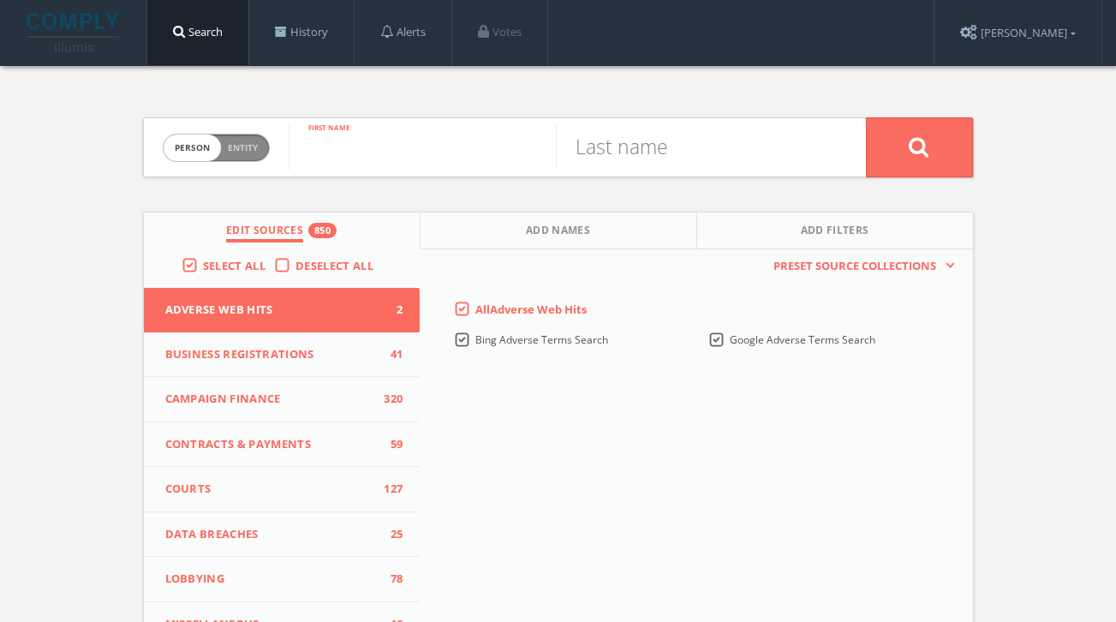
click at [371, 161] on input "text" at bounding box center [422, 147] width 267 height 45
type input "[PERSON_NAME]"
click at [866, 117] on button at bounding box center [919, 147] width 107 height 60
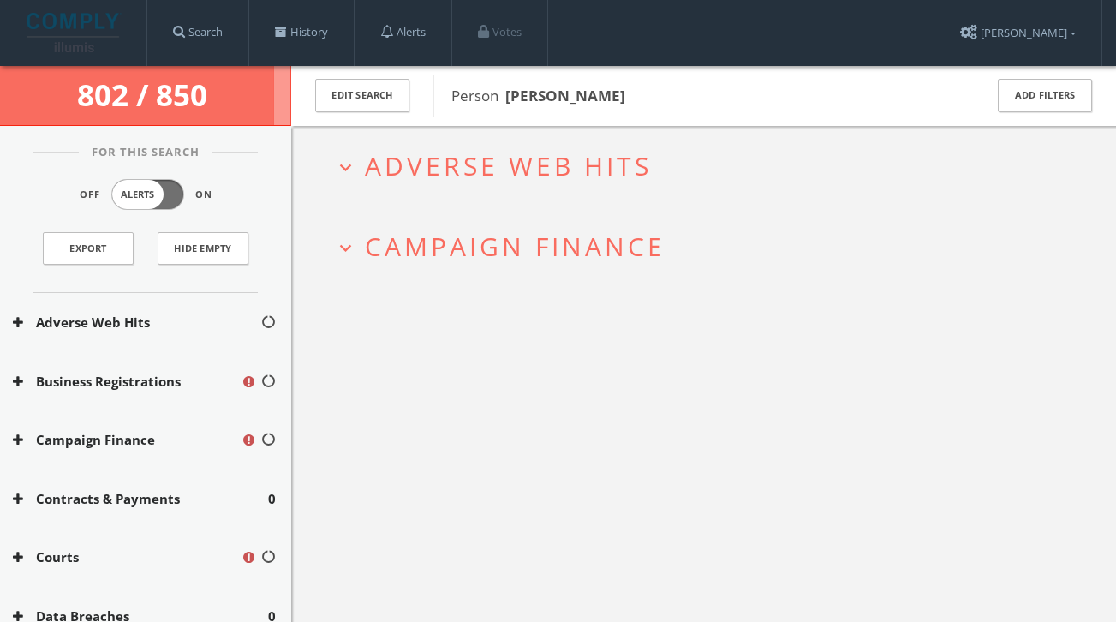
click at [527, 242] on span "Campaign Finance" at bounding box center [515, 246] width 301 height 35
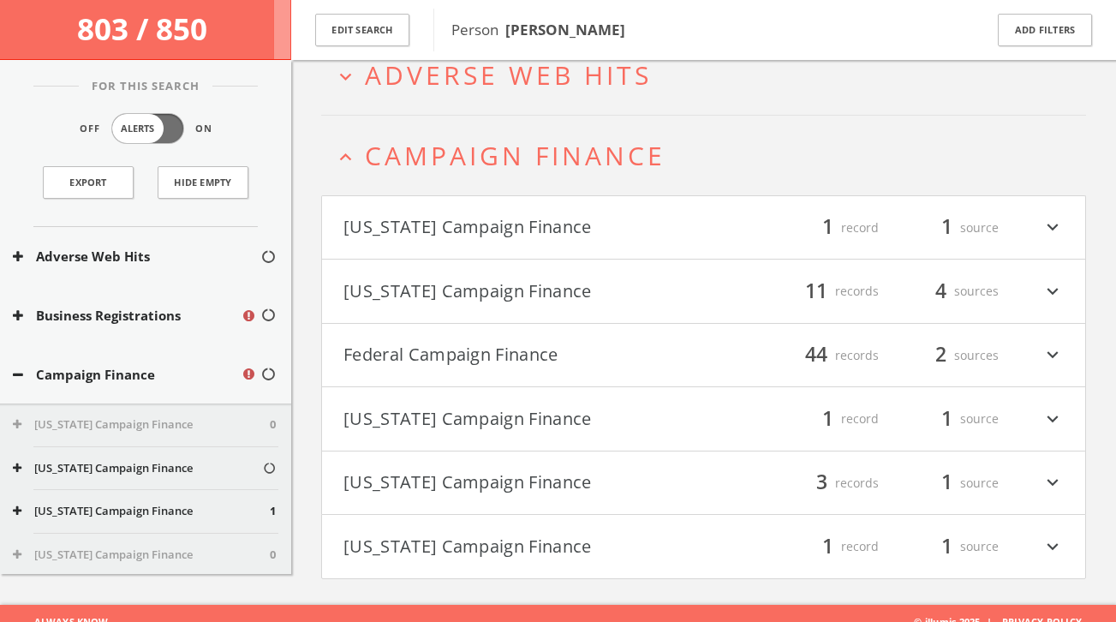
scroll to position [116, 0]
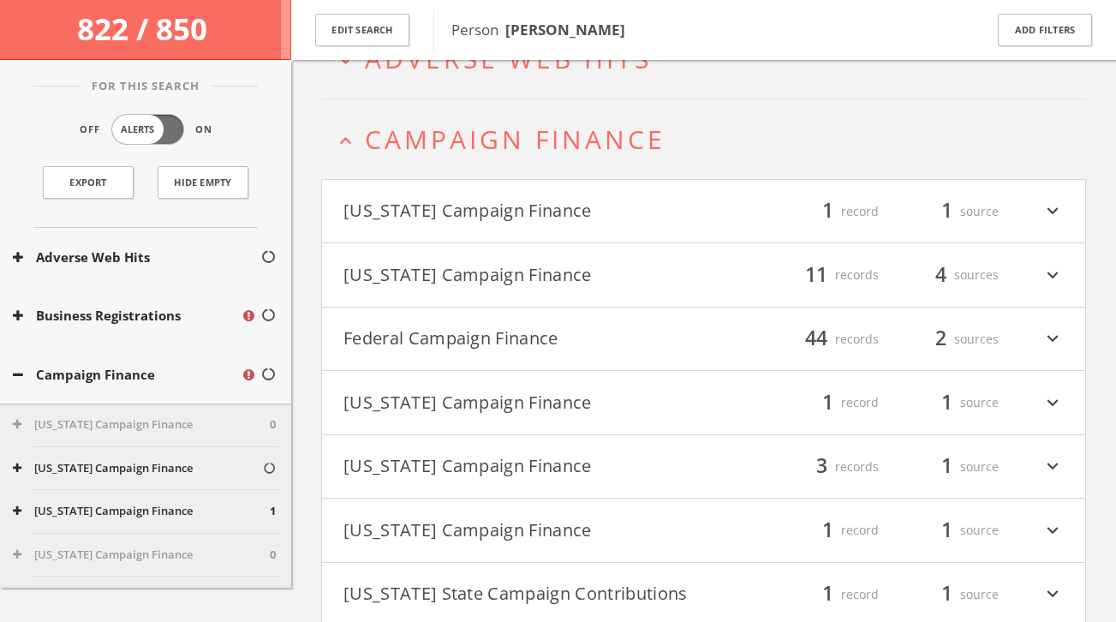
click at [516, 203] on button "[US_STATE] Campaign Finance" at bounding box center [523, 211] width 361 height 29
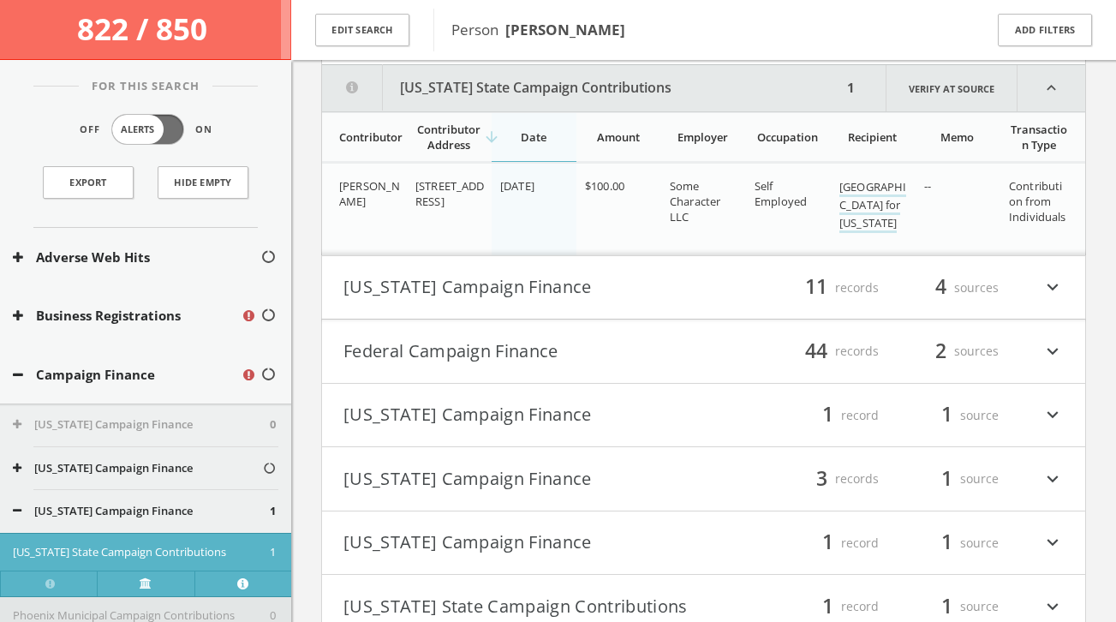
scroll to position [298, 0]
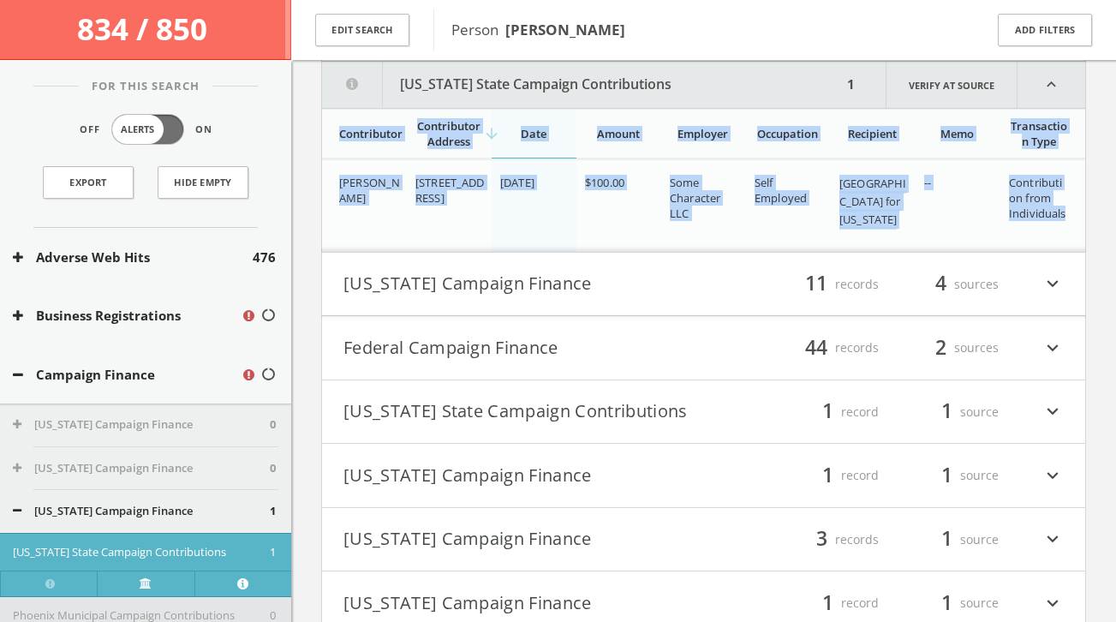
drag, startPoint x: 338, startPoint y: 118, endPoint x: 1071, endPoint y: 215, distance: 738.6
click at [1071, 215] on table "Contributor Contributor Address arrow_downward Date Amount Employer Occupation …" at bounding box center [703, 180] width 763 height 143
copy table "Contributor Contributor Address arrow_downward Date Amount Employer Occupation …"
click at [571, 231] on td "[DATE]" at bounding box center [534, 205] width 85 height 92
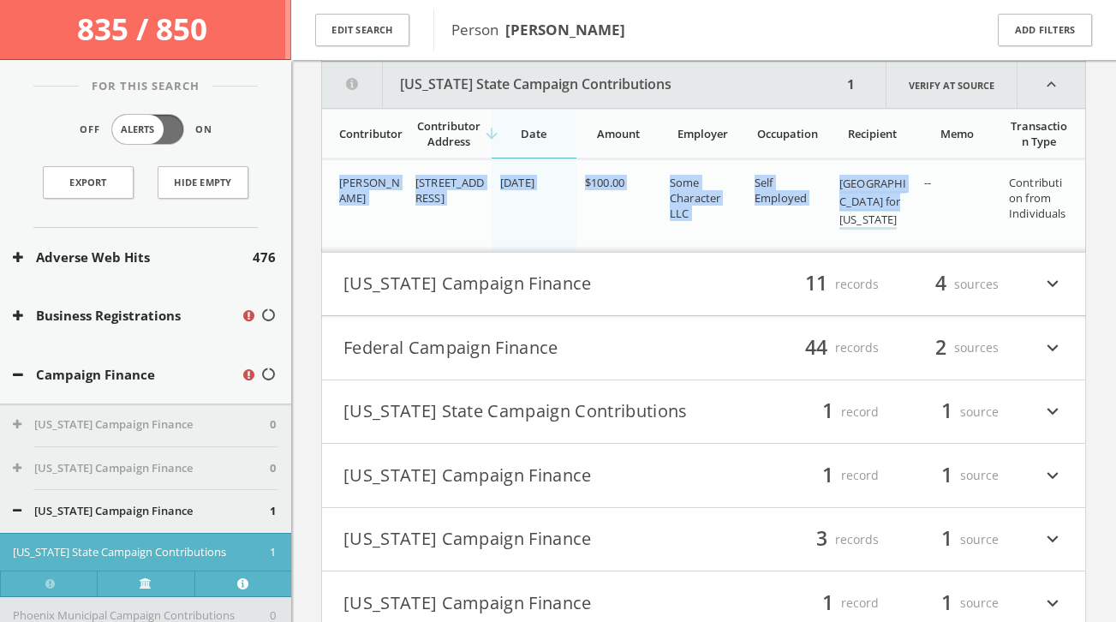
drag, startPoint x: 341, startPoint y: 182, endPoint x: 906, endPoint y: 202, distance: 565.6
click at [906, 202] on tr "[PERSON_NAME] [STREET_ADDRESS] [DATE] $100.00 Some Character LLC Self Employed …" at bounding box center [703, 205] width 763 height 92
copy tr "[PERSON_NAME] [STREET_ADDRESS] [DATE] $100.00 Some Character LLC Self Employed …"
click at [546, 283] on button "[US_STATE] Campaign Finance" at bounding box center [523, 284] width 361 height 29
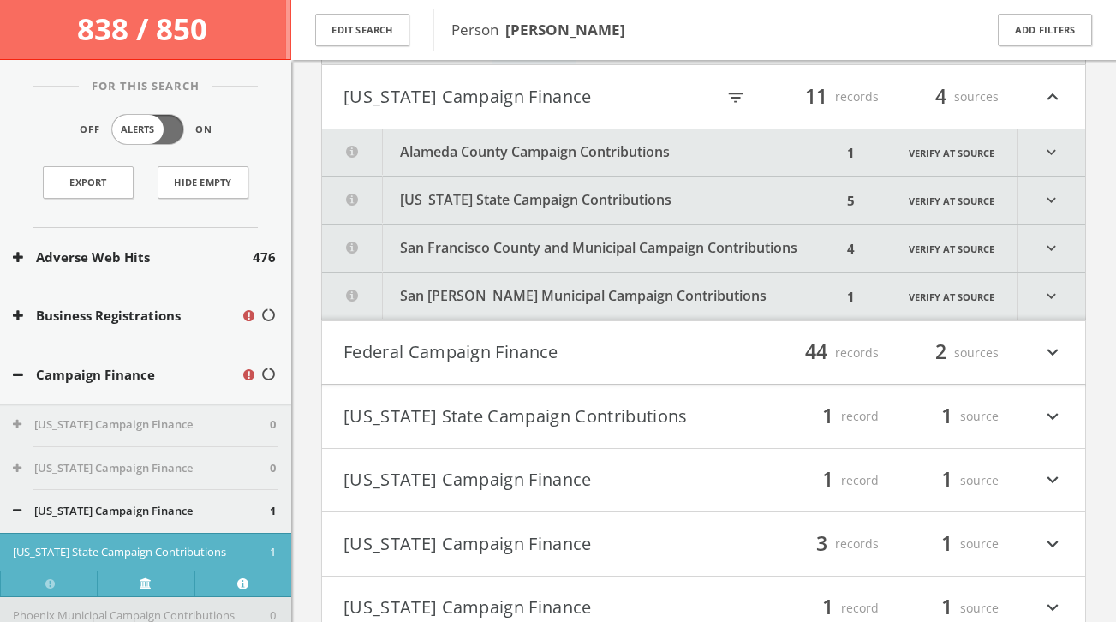
scroll to position [489, 0]
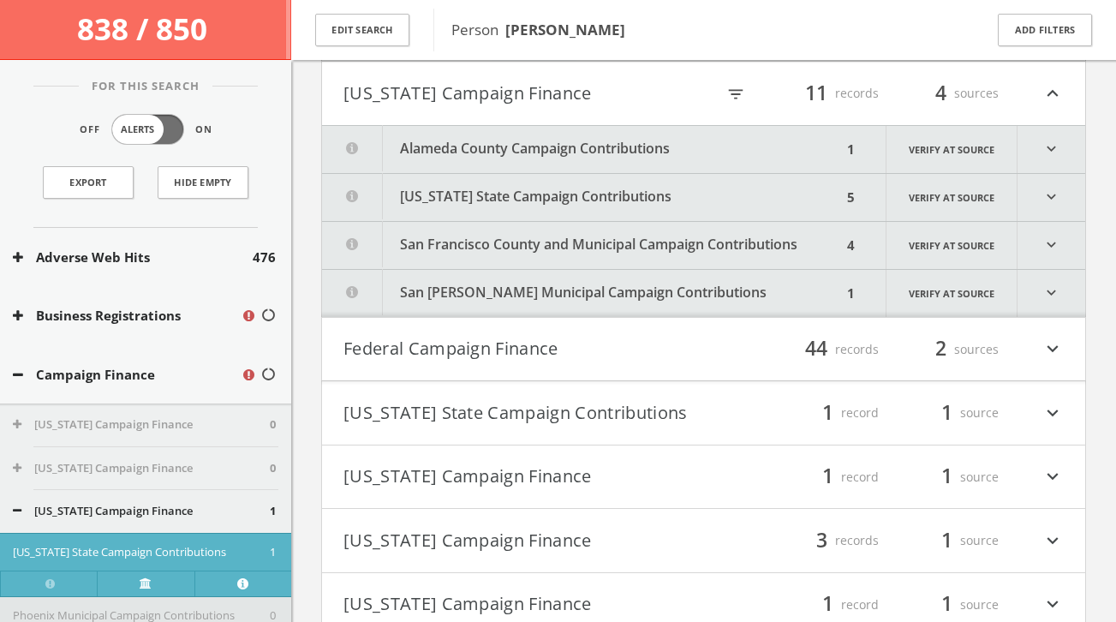
click at [562, 151] on button "Alameda County Campaign Contributions" at bounding box center [582, 149] width 520 height 47
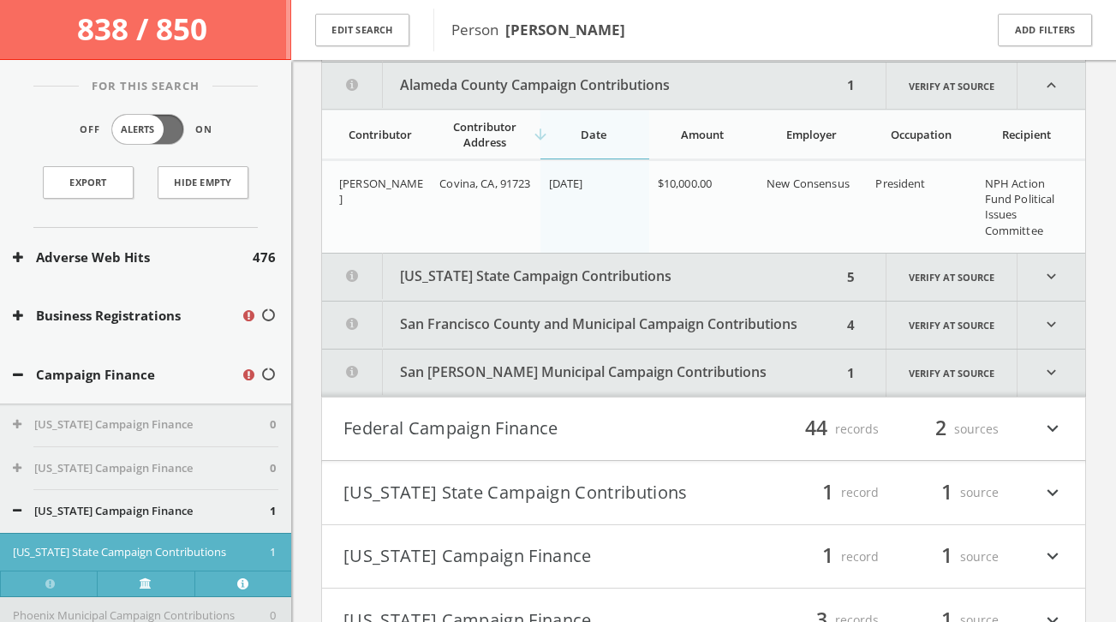
scroll to position [553, 0]
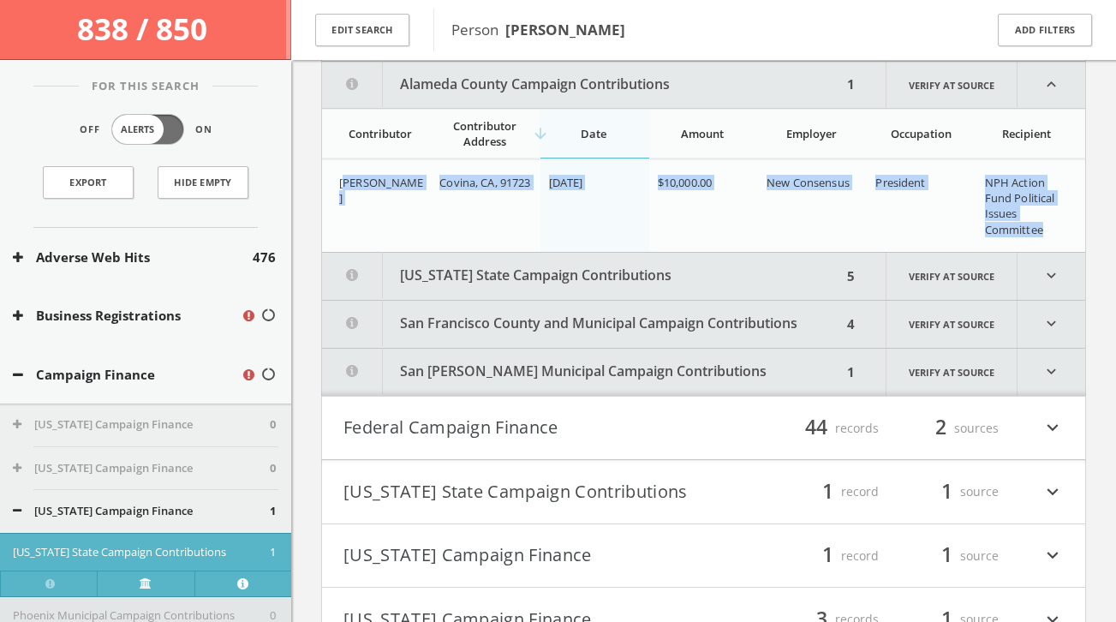
drag, startPoint x: 343, startPoint y: 179, endPoint x: 1053, endPoint y: 236, distance: 711.4
click at [1053, 236] on tr "[PERSON_NAME], [GEOGRAPHIC_DATA], 91723 [DATE] $10,000.00 New Consensus Preside…" at bounding box center [703, 205] width 763 height 92
copy tr "[PERSON_NAME], [GEOGRAPHIC_DATA], 91723 [DATE] $10,000.00 New Consensus Preside…"
click at [648, 272] on button "[US_STATE] State Campaign Contributions" at bounding box center [582, 276] width 520 height 47
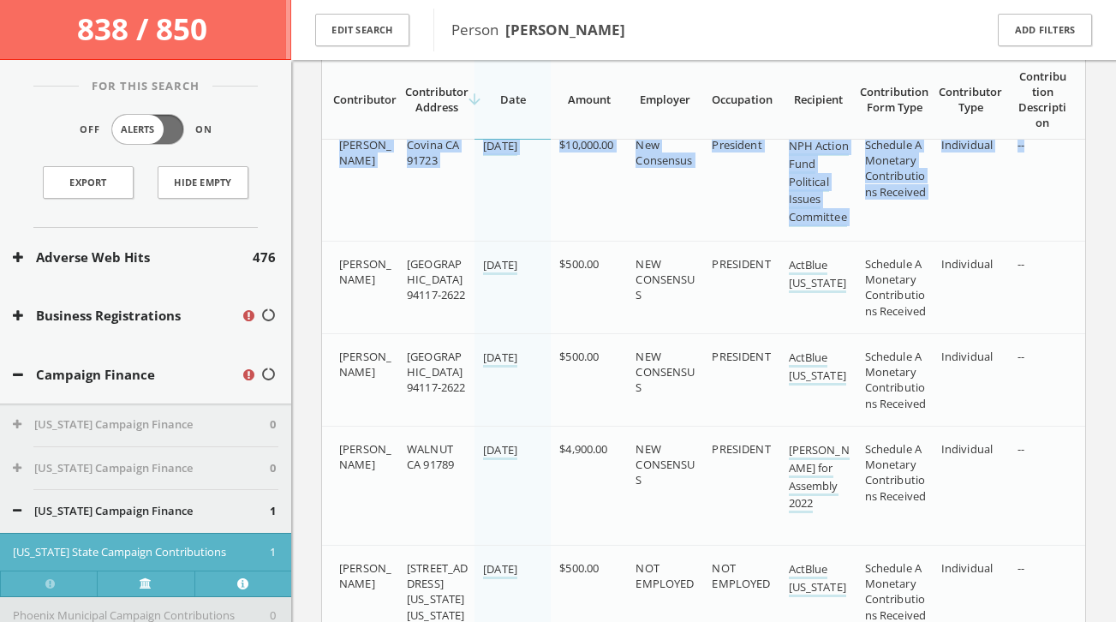
scroll to position [895, 0]
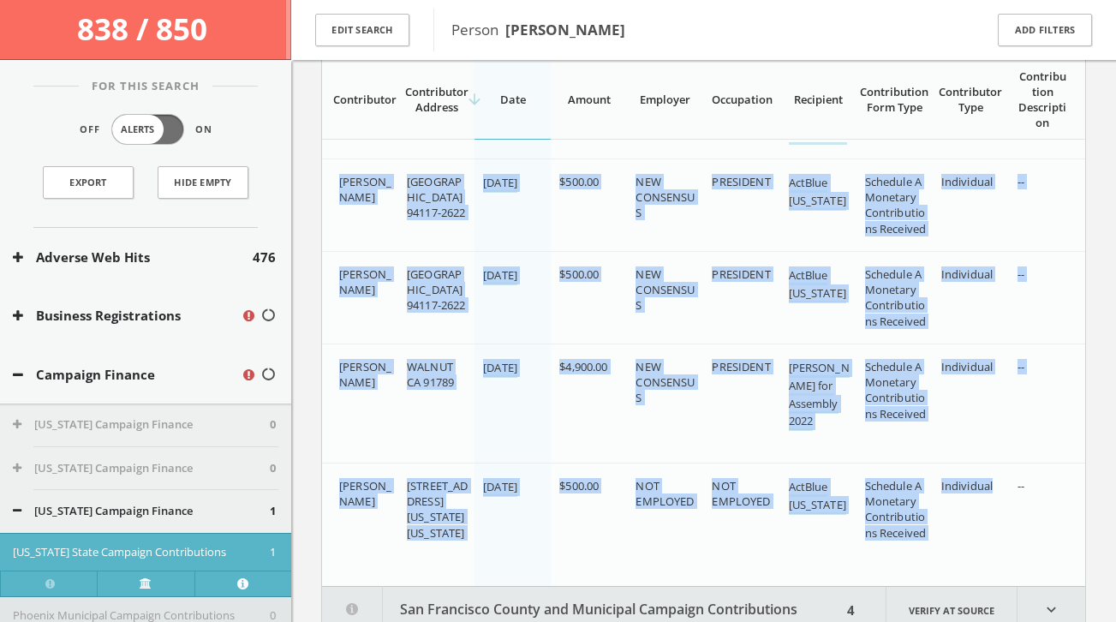
drag, startPoint x: 339, startPoint y: 331, endPoint x: 951, endPoint y: 522, distance: 640.9
click at [951, 522] on div "[PERSON_NAME] Covina CA 91723 [DATE] $10,000.00 New Consensus President NPH Act…" at bounding box center [703, 312] width 763 height 546
copy div "[PERSON_NAME] [GEOGRAPHIC_DATA] 94117-2622 [DATE] $500.00 NEW CONSENSUS PRESIDE…"
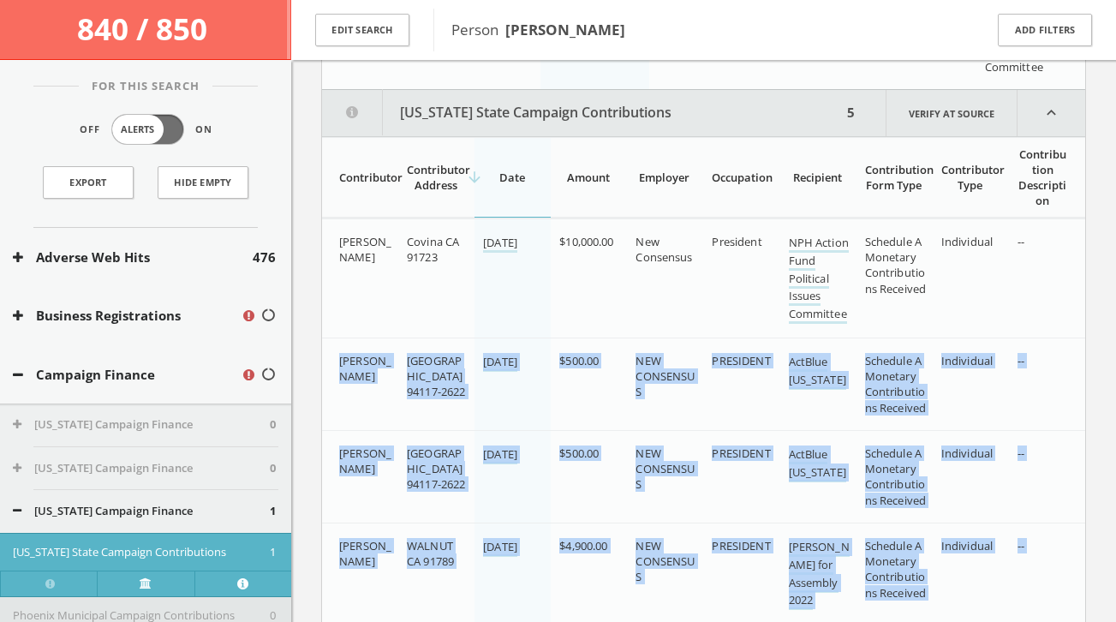
scroll to position [714, 0]
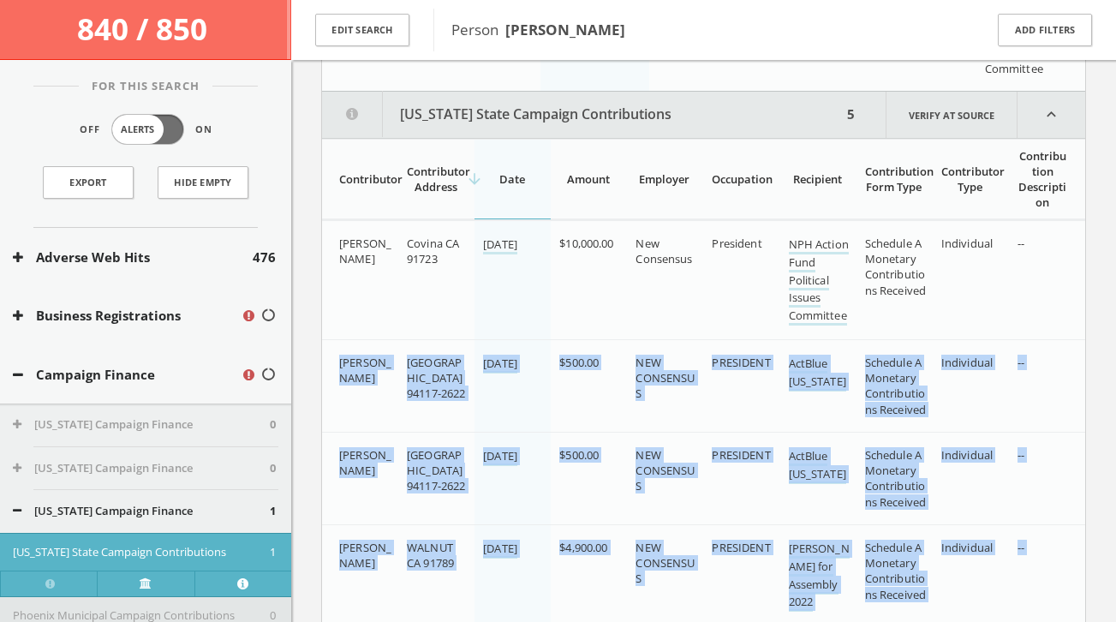
click at [641, 128] on button "[US_STATE] State Campaign Contributions" at bounding box center [582, 115] width 520 height 46
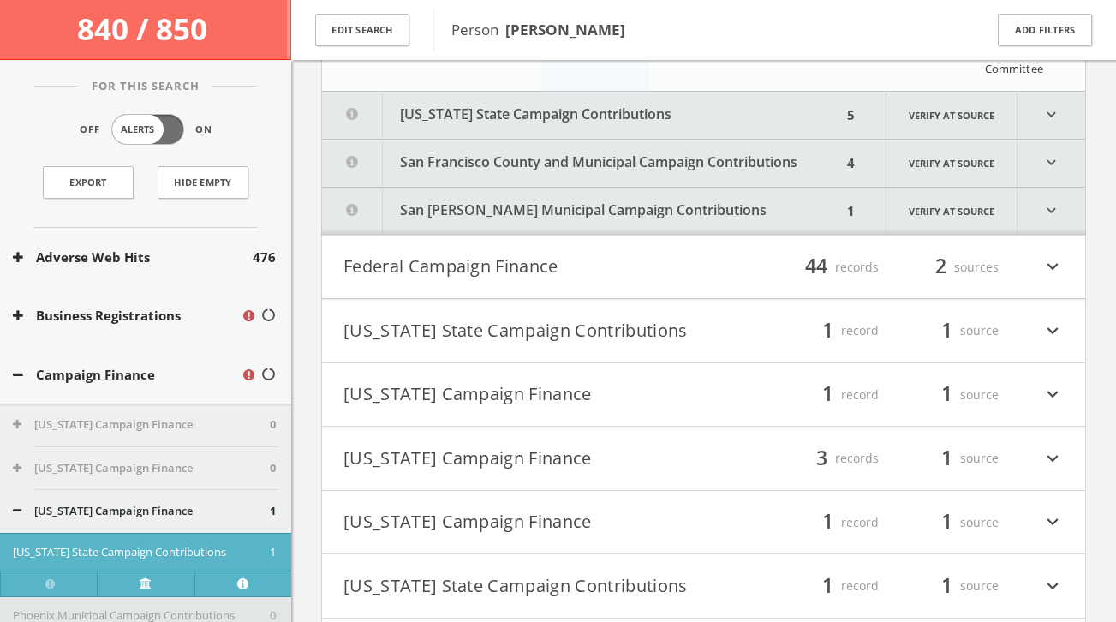
click at [608, 160] on button "San Francisco County and Municipal Campaign Contributions" at bounding box center [582, 163] width 520 height 47
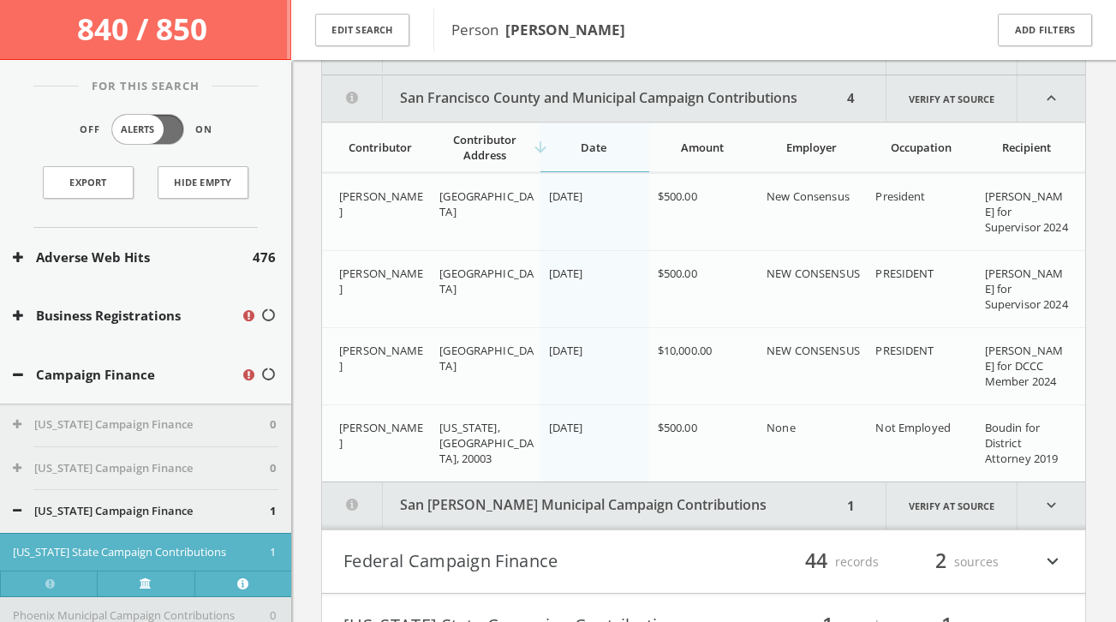
scroll to position [792, 0]
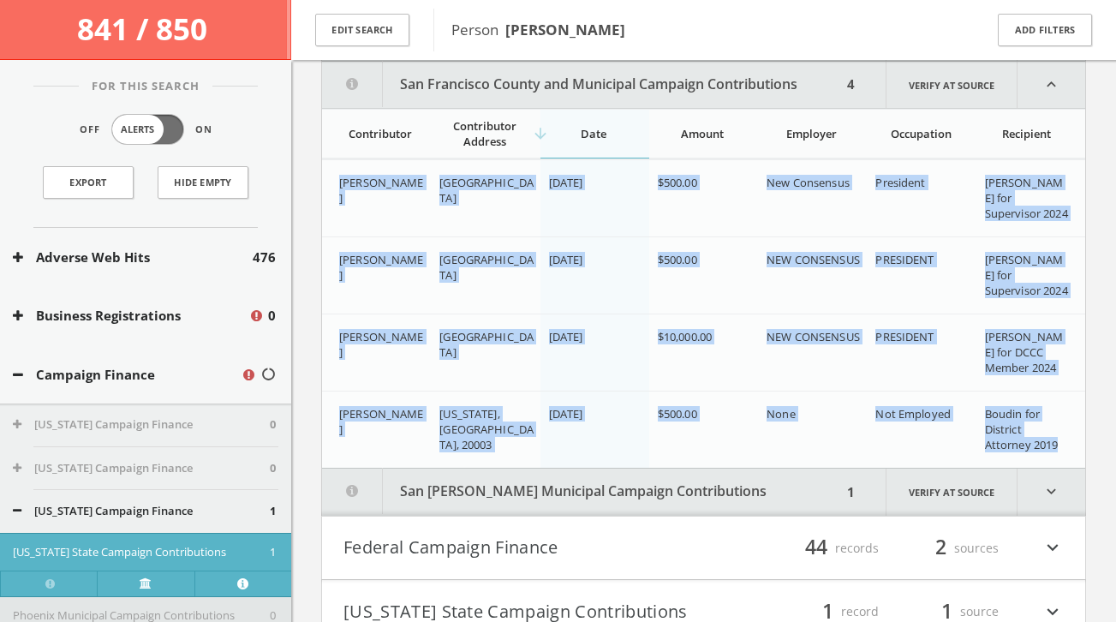
drag, startPoint x: 336, startPoint y: 178, endPoint x: 1070, endPoint y: 446, distance: 781.4
click at [1070, 446] on div "[PERSON_NAME] [GEOGRAPHIC_DATA] [DATE] $500.00 New Consensus President [PERSON_…" at bounding box center [703, 313] width 763 height 308
copy div "[PERSON_NAME] [GEOGRAPHIC_DATA] [DATE] $500.00 New Consensus President [PERSON_…"
click at [665, 483] on button "San [PERSON_NAME] Municipal Campaign Contributions" at bounding box center [582, 491] width 520 height 47
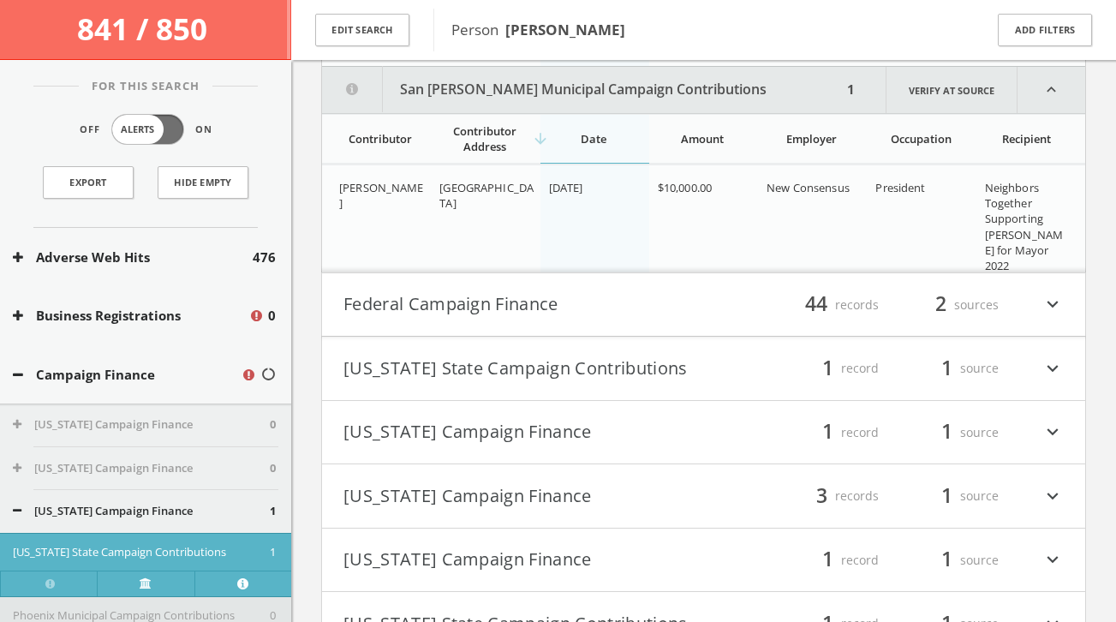
scroll to position [1199, 0]
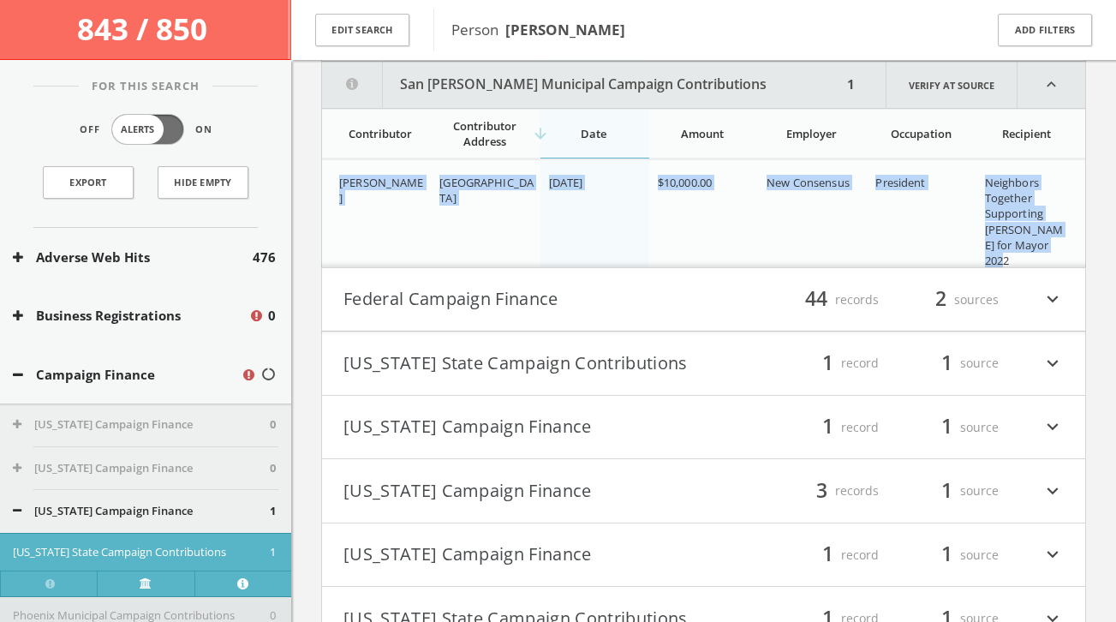
drag, startPoint x: 341, startPoint y: 180, endPoint x: 1068, endPoint y: 246, distance: 730.1
click at [1068, 246] on tr "[PERSON_NAME] [GEOGRAPHIC_DATA], 94117 [DATE] $10,000.00 New Consensus Presiden…" at bounding box center [703, 220] width 763 height 123
copy tr "[PERSON_NAME] [GEOGRAPHIC_DATA], 94117 [DATE] $10,000.00 New Consensus Presiden…"
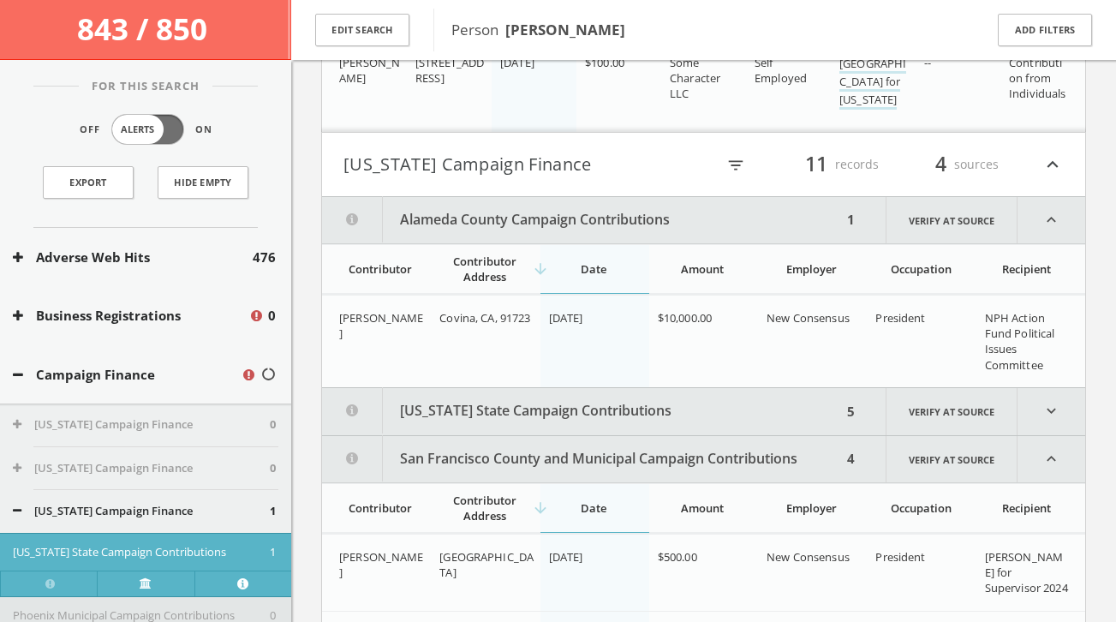
scroll to position [403, 0]
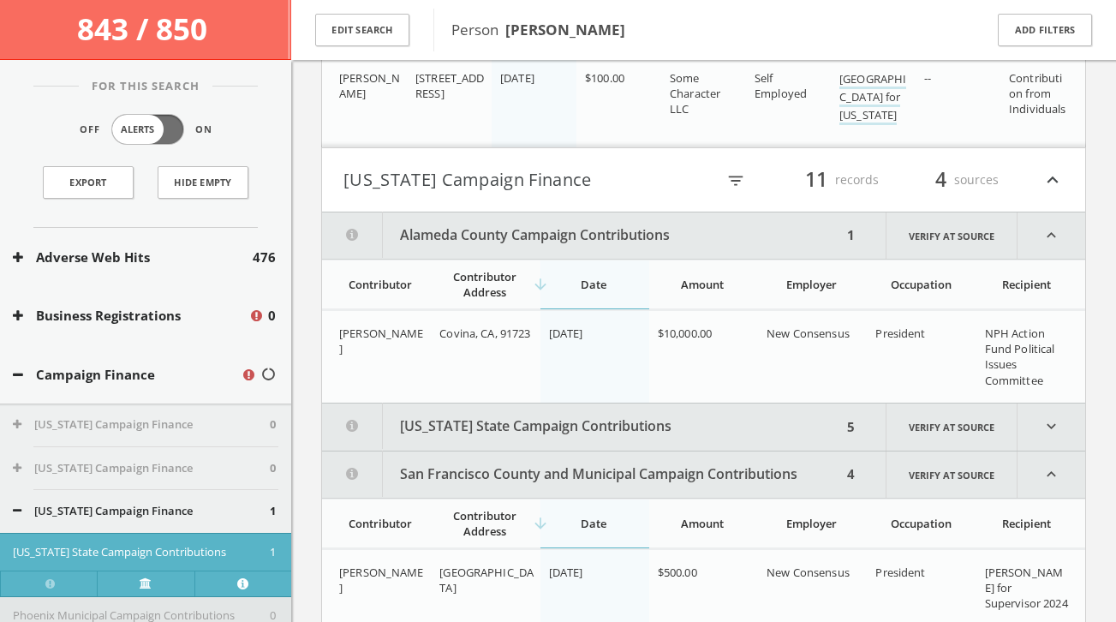
click at [676, 231] on button "Alameda County Campaign Contributions" at bounding box center [582, 235] width 520 height 46
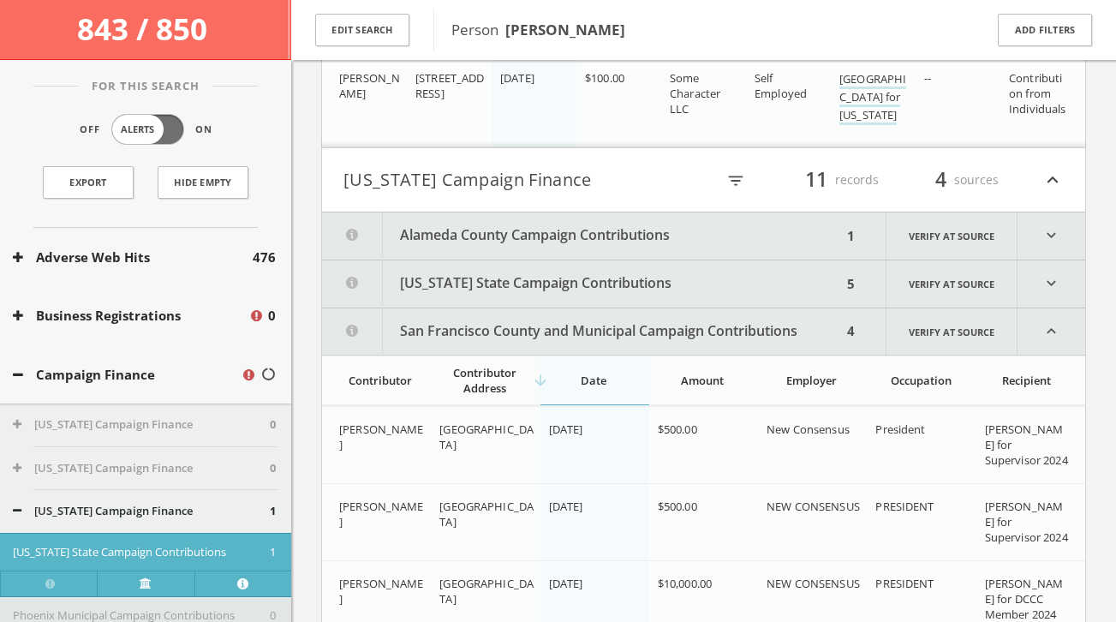
click at [561, 201] on h4 "[US_STATE] Campaign Finance filter_list 11 records 4 sources expand_less" at bounding box center [703, 179] width 763 height 63
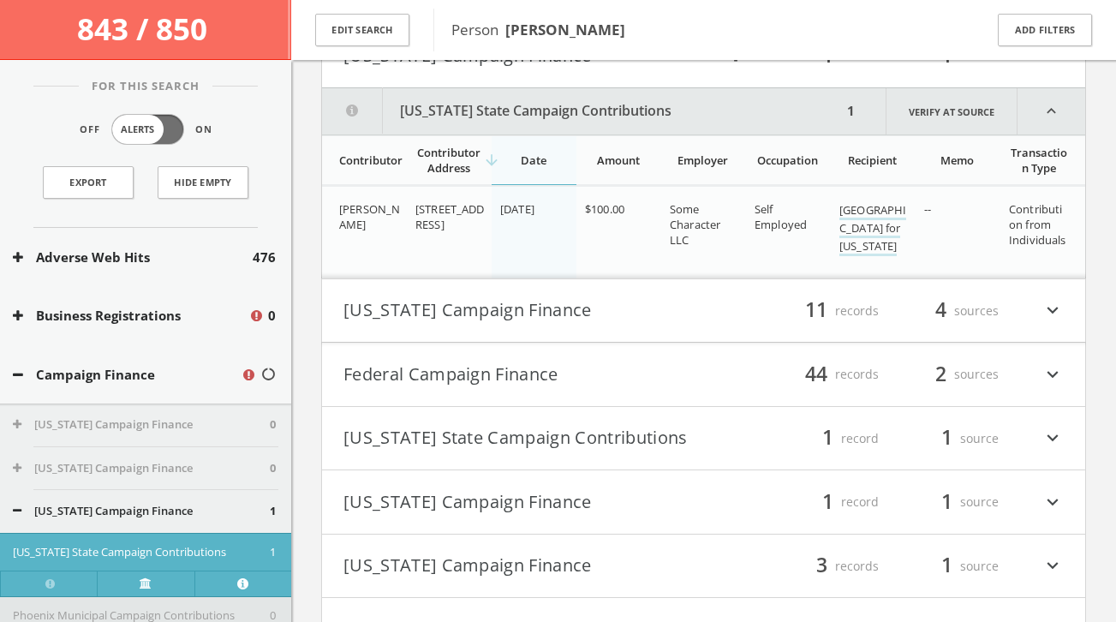
scroll to position [275, 0]
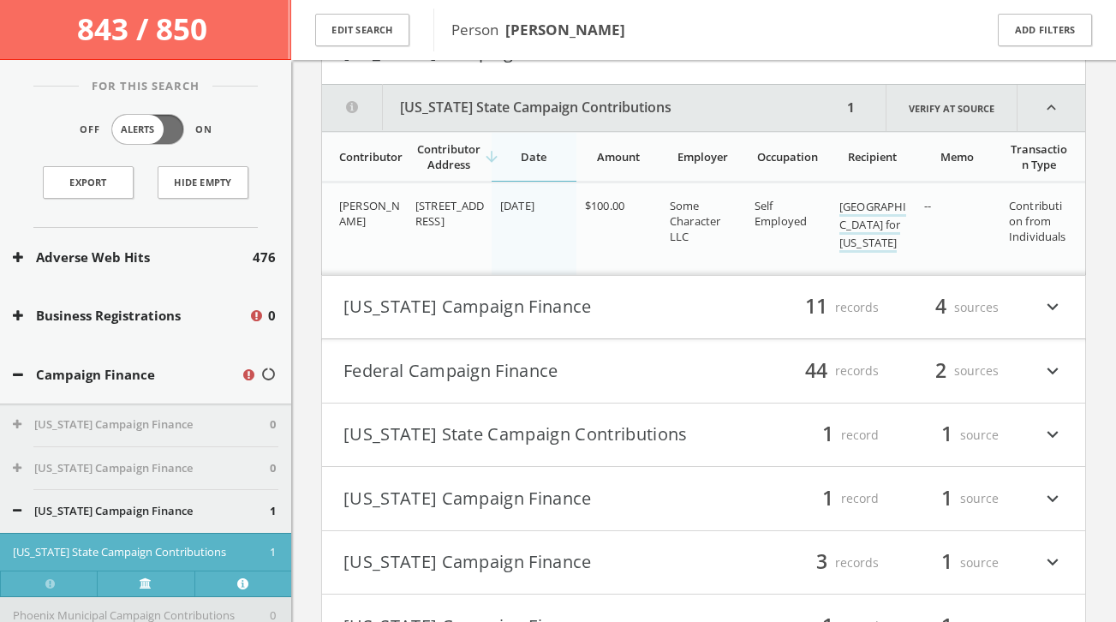
click at [639, 110] on button "[US_STATE] State Campaign Contributions" at bounding box center [582, 108] width 520 height 46
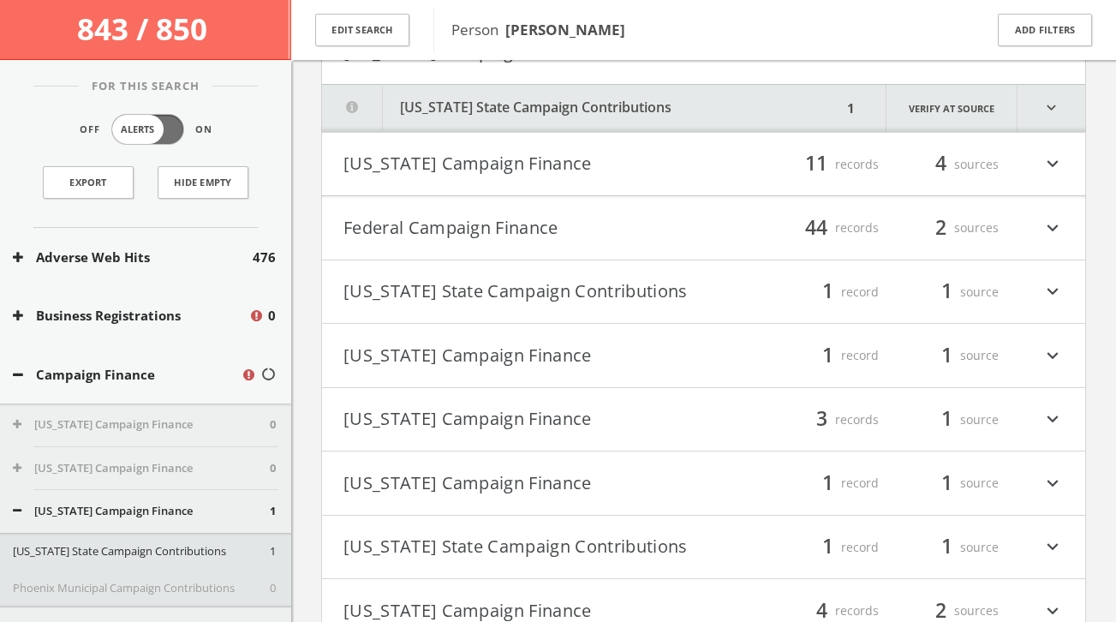
click at [566, 286] on button "[US_STATE] State Campaign Contributions" at bounding box center [523, 291] width 361 height 29
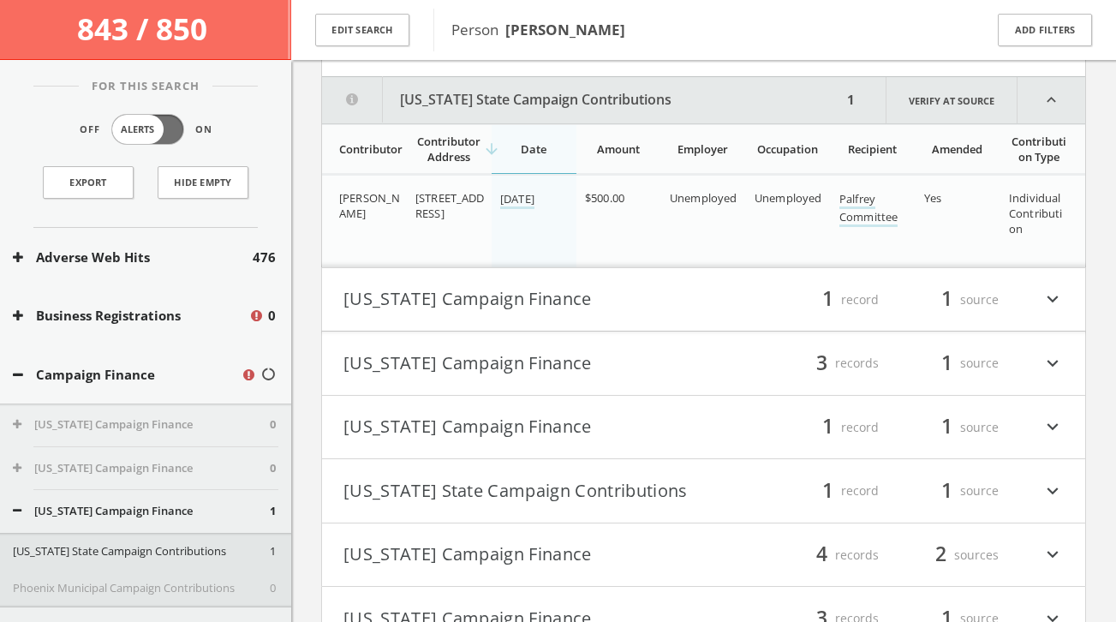
scroll to position [547, 0]
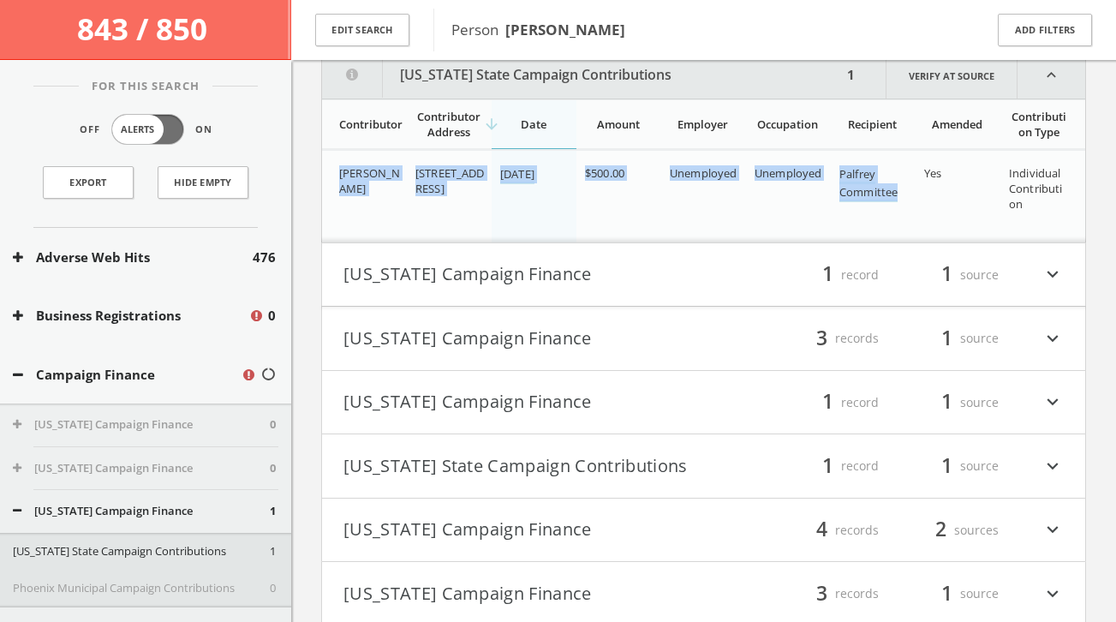
drag, startPoint x: 335, startPoint y: 175, endPoint x: 910, endPoint y: 198, distance: 576.0
click at [910, 199] on tr "[PERSON_NAME] [STREET_ADDRESS] [DATE] $500.00 Unemployed Unemployed Palfrey Com…" at bounding box center [703, 196] width 763 height 92
copy tr "[PERSON_NAME] [STREET_ADDRESS] [DATE] $500.00 Unemployed Unemployed Palfrey Com…"
click at [649, 91] on button "[US_STATE] State Campaign Contributions" at bounding box center [582, 75] width 520 height 46
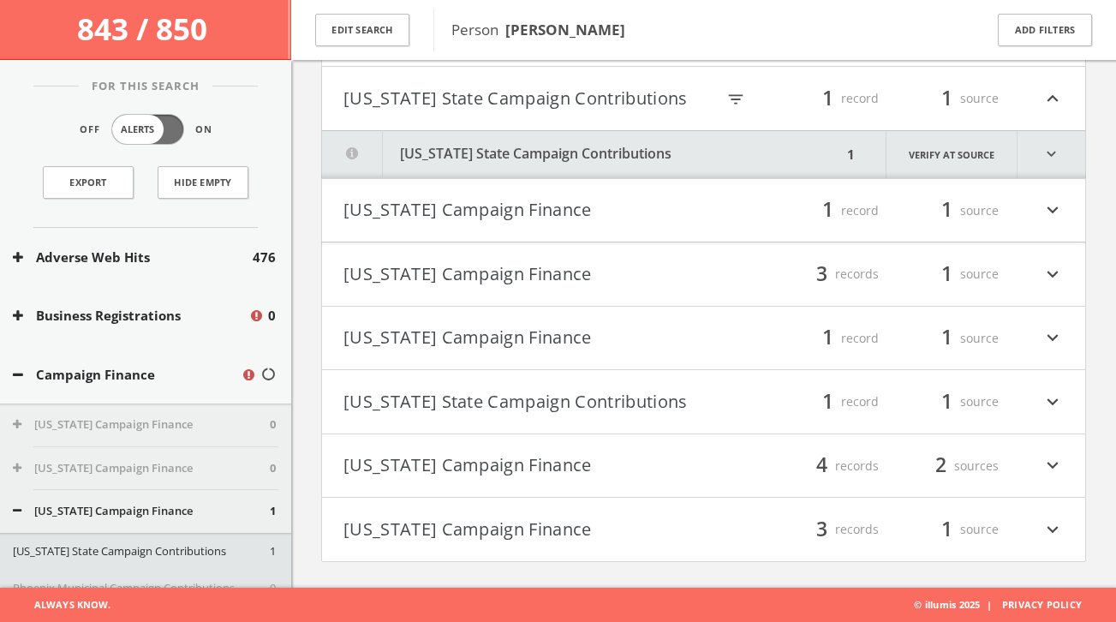
scroll to position [476, 0]
click at [547, 209] on button "[US_STATE] Campaign Finance" at bounding box center [523, 210] width 361 height 29
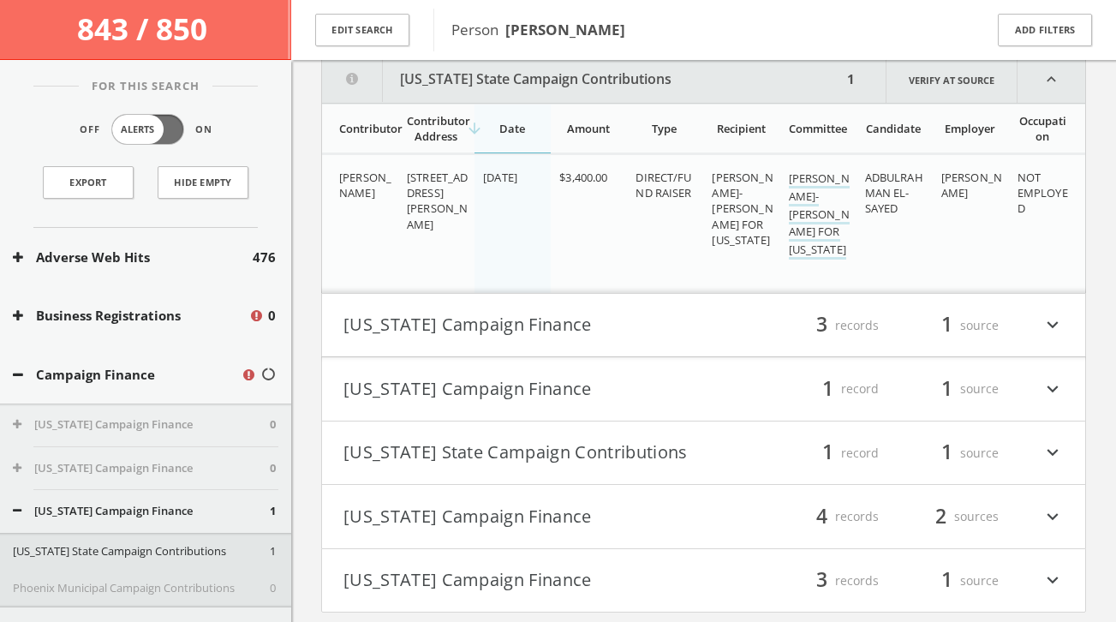
scroll to position [659, 0]
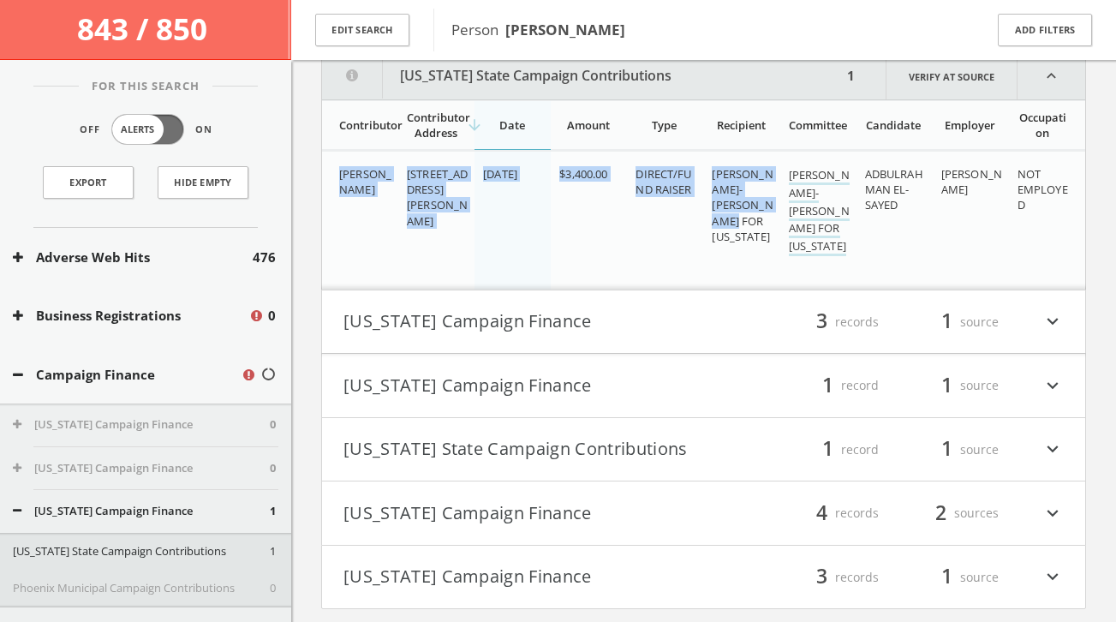
drag, startPoint x: 337, startPoint y: 183, endPoint x: 771, endPoint y: 218, distance: 435.6
click at [771, 218] on tr "[PERSON_NAME] [STREET_ADDRESS][PERSON_NAME]-1048 [DATE] $3,400.00 DIRECT/FUND […" at bounding box center [703, 220] width 763 height 139
copy tr "[PERSON_NAME] [STREET_ADDRESS][PERSON_NAME]-1048 [DATE] $3,400.00 DIRECT/FUND R…"
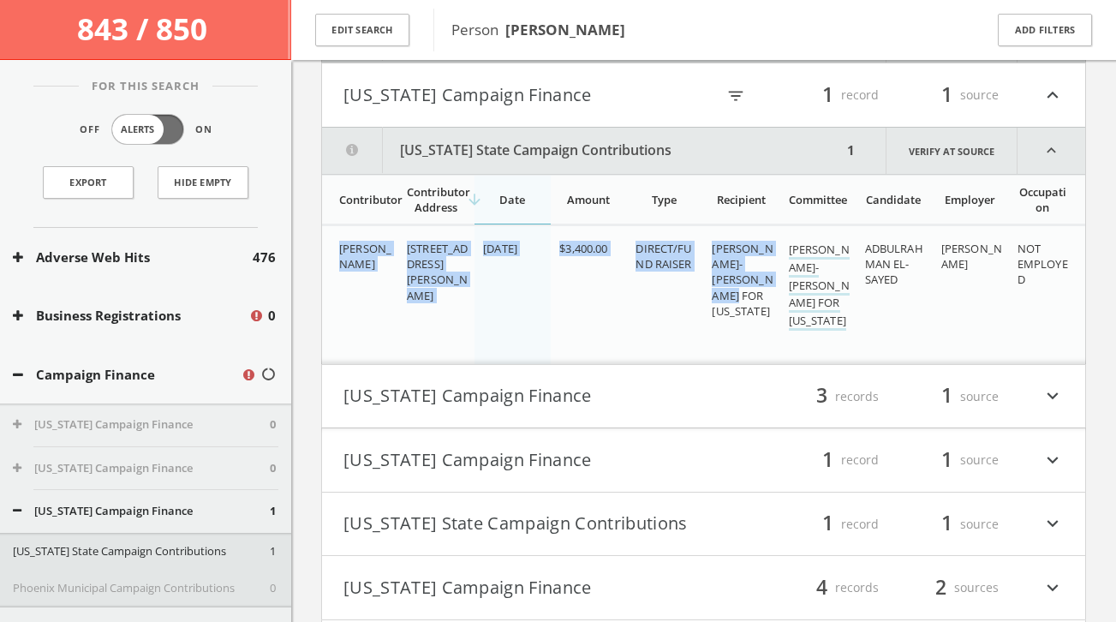
scroll to position [577, 0]
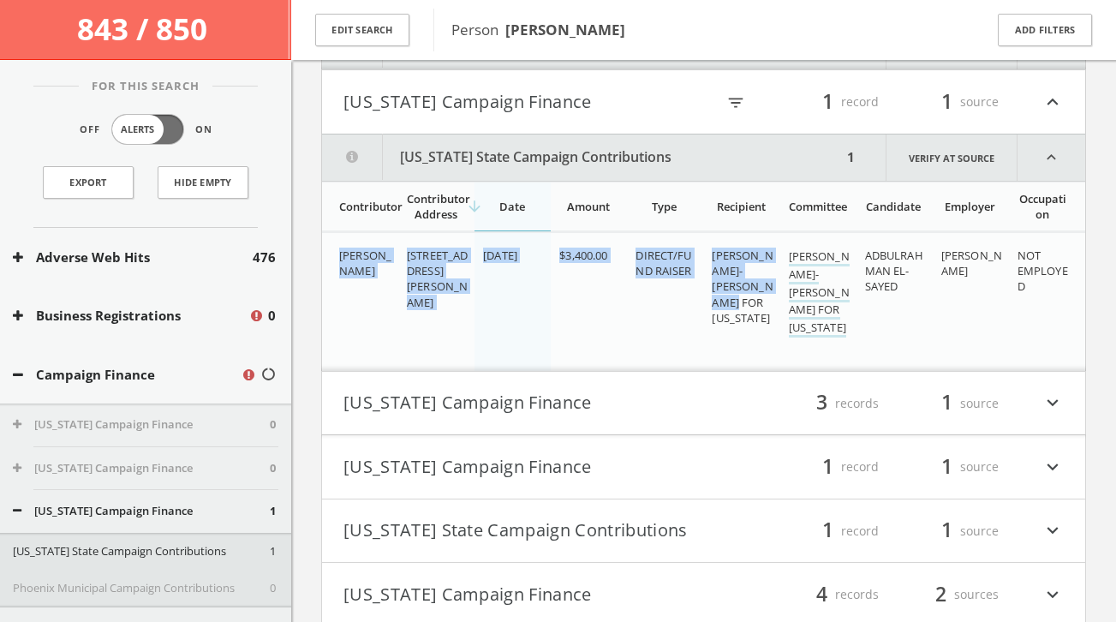
click at [527, 116] on button "[US_STATE] Campaign Finance" at bounding box center [523, 101] width 361 height 29
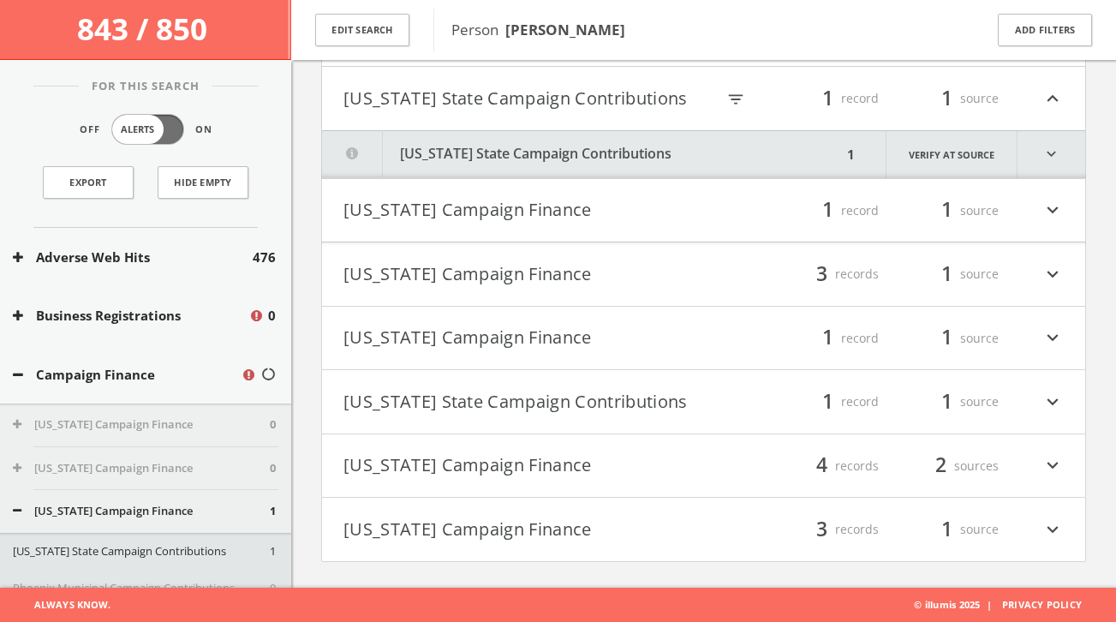
scroll to position [476, 0]
click at [500, 208] on button "[US_STATE] Campaign Finance" at bounding box center [523, 210] width 361 height 29
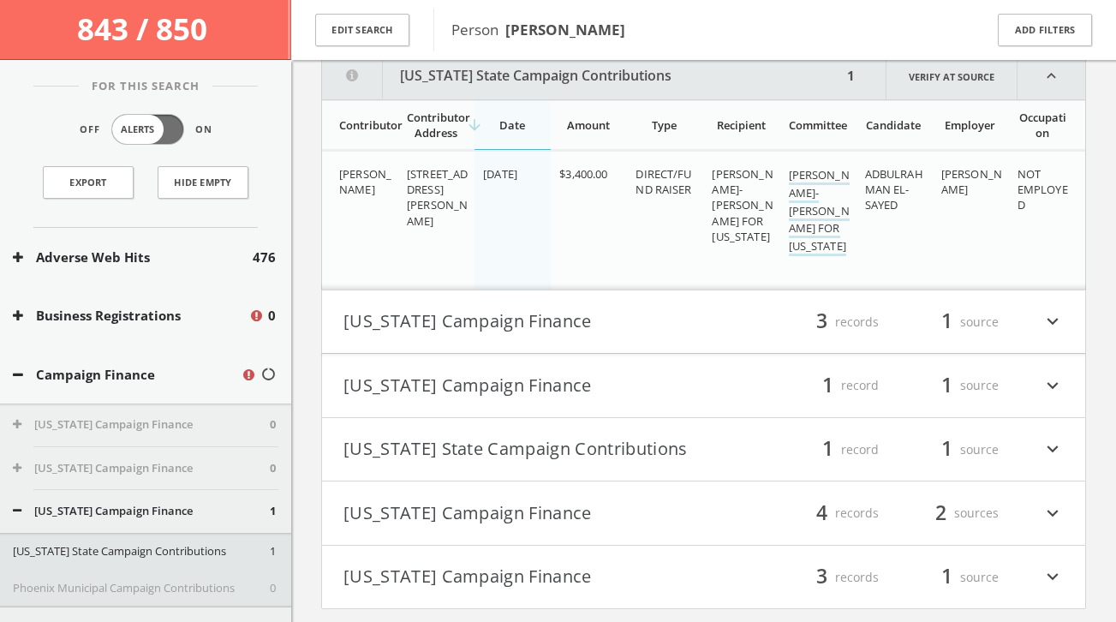
scroll to position [659, 0]
click at [469, 88] on button "[US_STATE] State Campaign Contributions" at bounding box center [582, 75] width 520 height 46
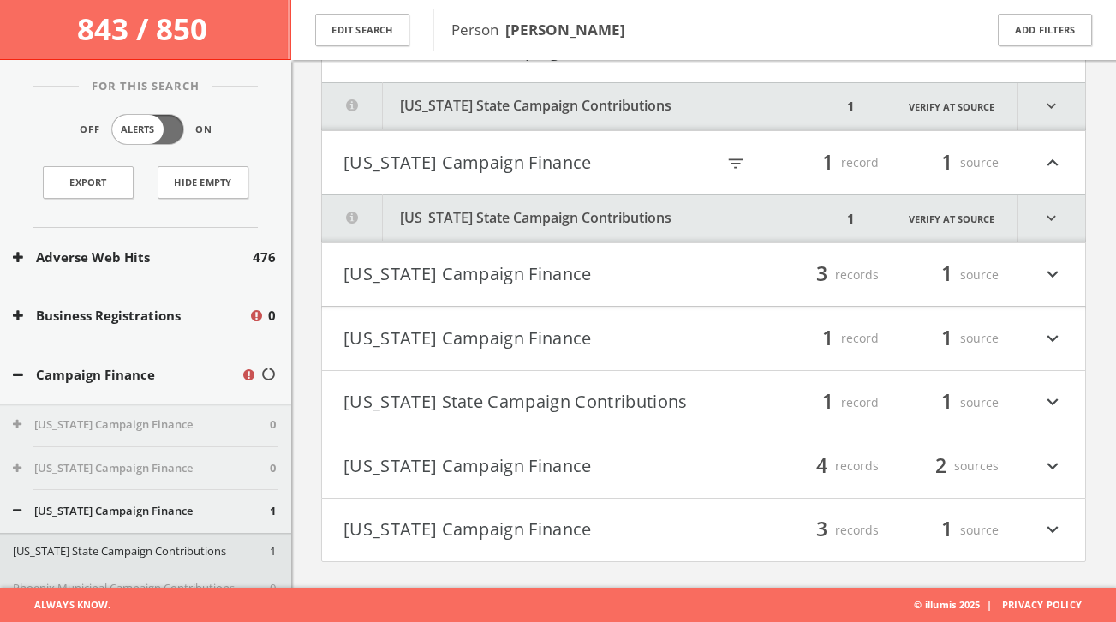
click at [562, 166] on button "[US_STATE] Campaign Finance" at bounding box center [523, 162] width 361 height 29
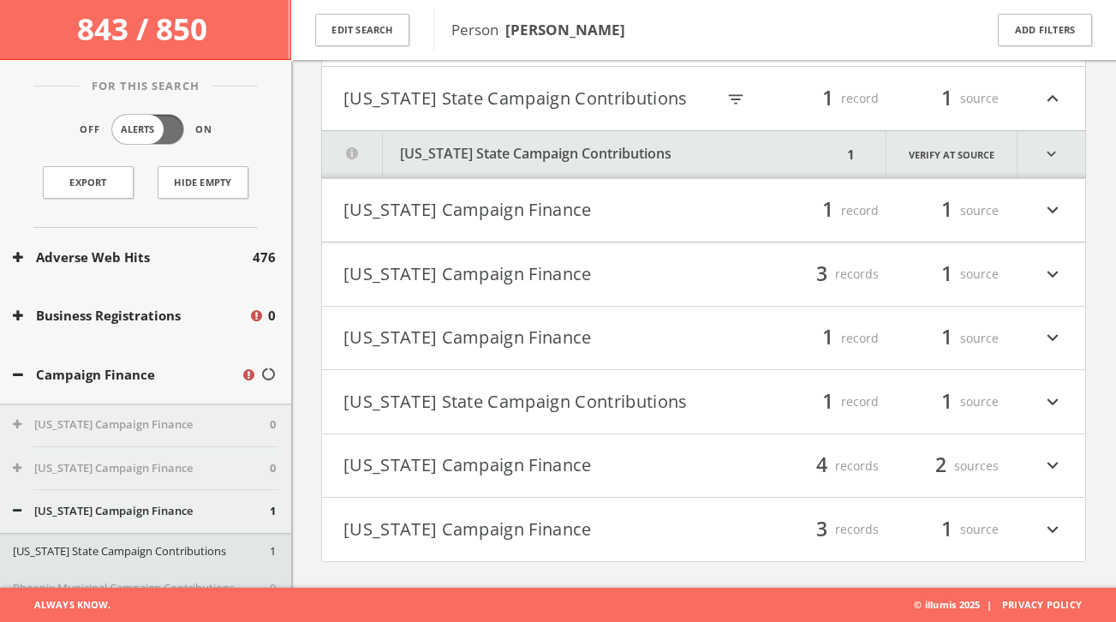
scroll to position [476, 0]
click at [539, 87] on button "[US_STATE] State Campaign Contributions" at bounding box center [523, 98] width 361 height 29
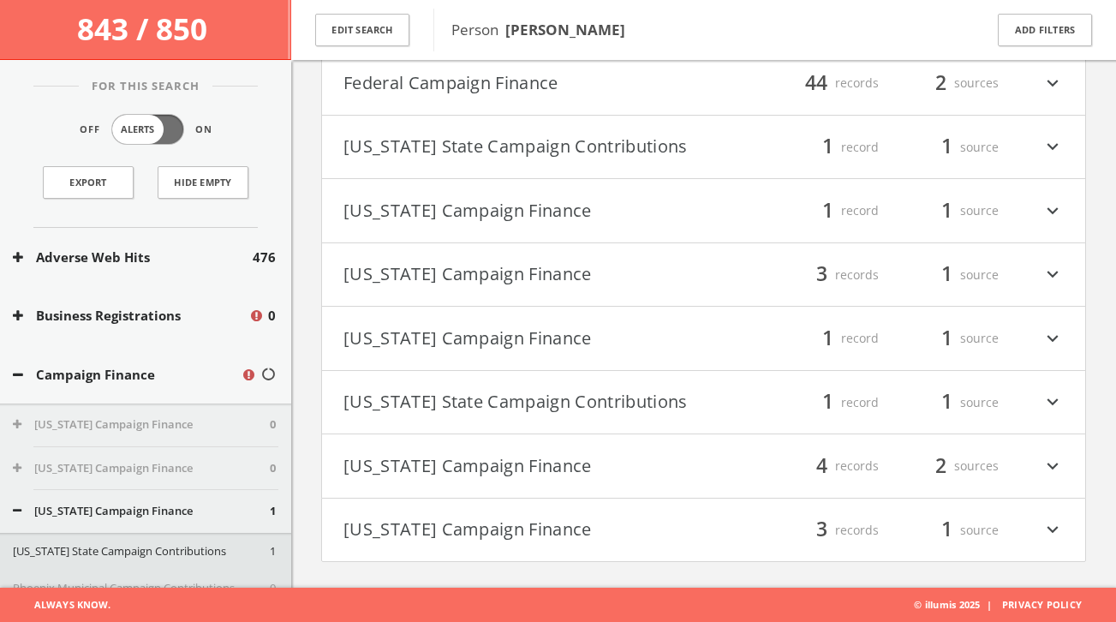
scroll to position [428, 0]
click at [504, 266] on button "[US_STATE] Campaign Finance" at bounding box center [523, 274] width 361 height 29
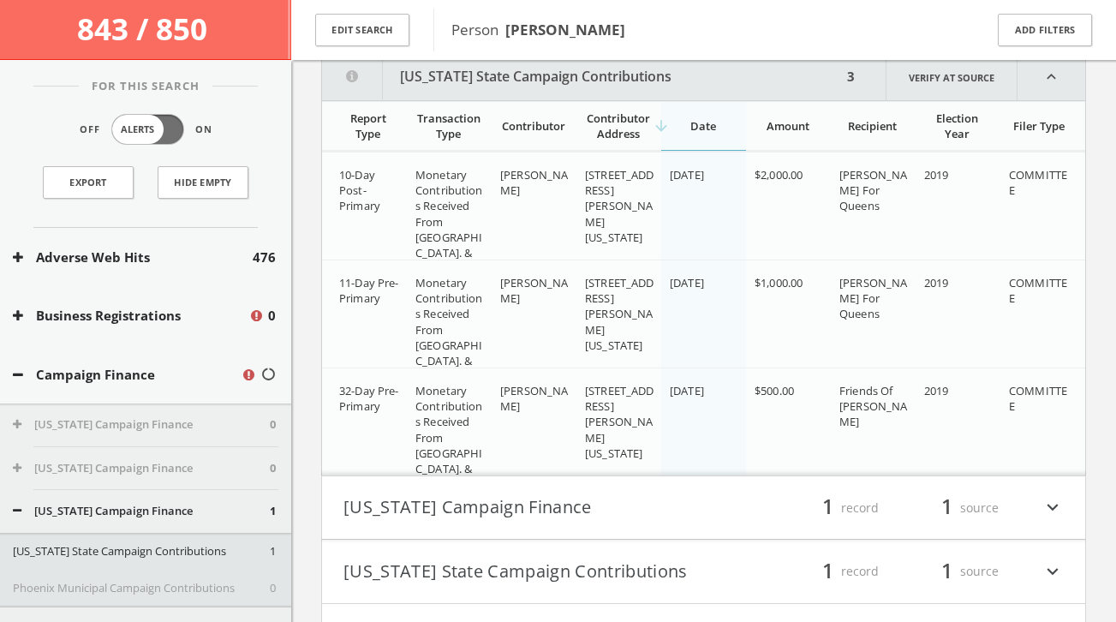
scroll to position [675, 0]
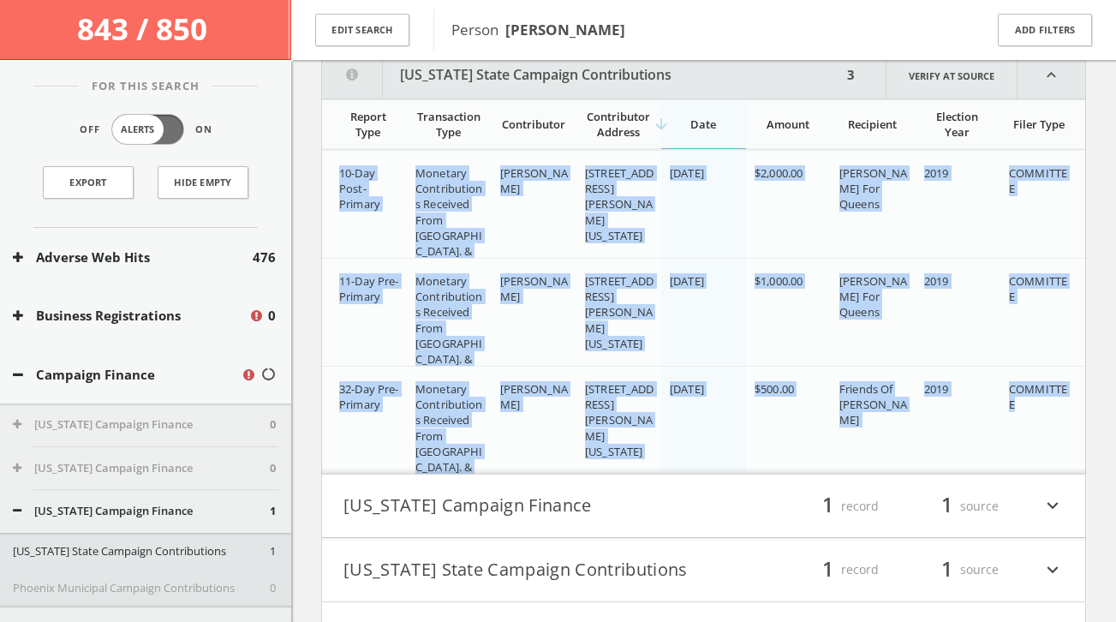
drag, startPoint x: 332, startPoint y: 173, endPoint x: 1042, endPoint y: 424, distance: 753.0
click at [1042, 424] on div "10-Day Post-Primary Monetary Contributions Received From [GEOGRAPHIC_DATA]. & P…" at bounding box center [703, 312] width 763 height 324
copy div "10-Day Post-Primary Monetary Contributions Received From [GEOGRAPHIC_DATA]. & P…"
click at [650, 94] on button "[US_STATE] State Campaign Contributions" at bounding box center [582, 75] width 520 height 46
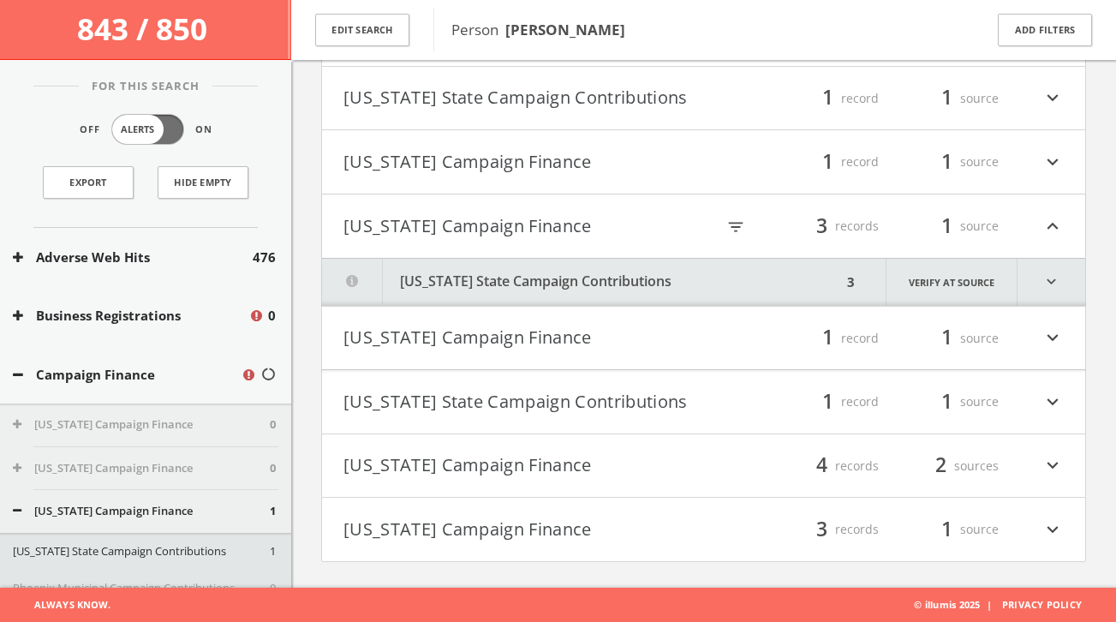
click at [545, 208] on h4 "[US_STATE] Campaign Finance filter_list 3 records 1 source expand_less" at bounding box center [703, 225] width 763 height 63
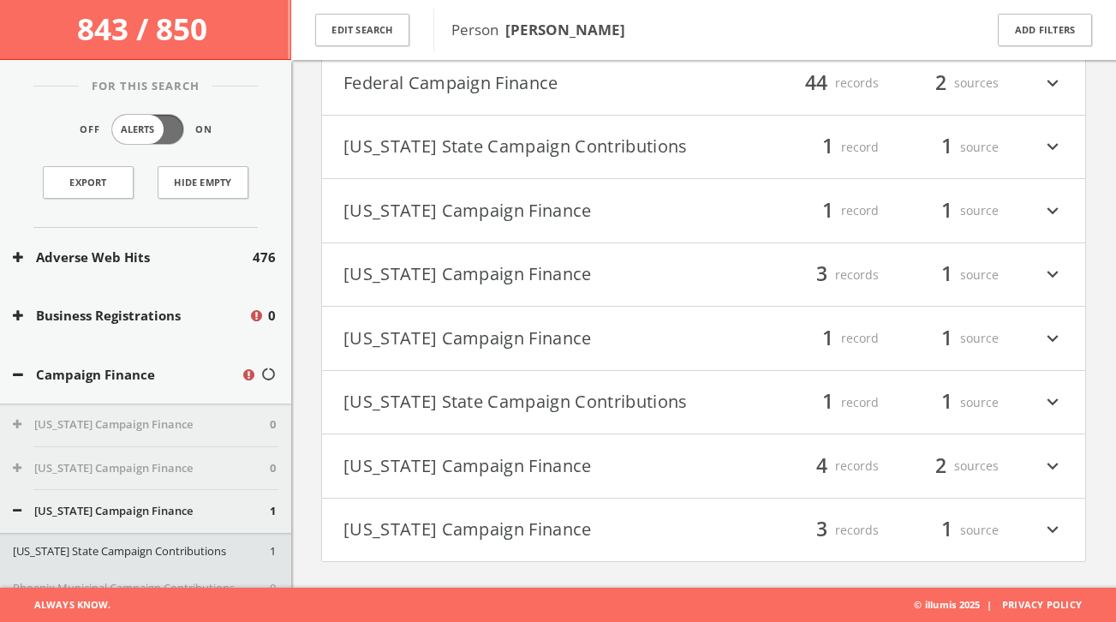
click at [516, 342] on button "[US_STATE] Campaign Finance" at bounding box center [523, 338] width 361 height 29
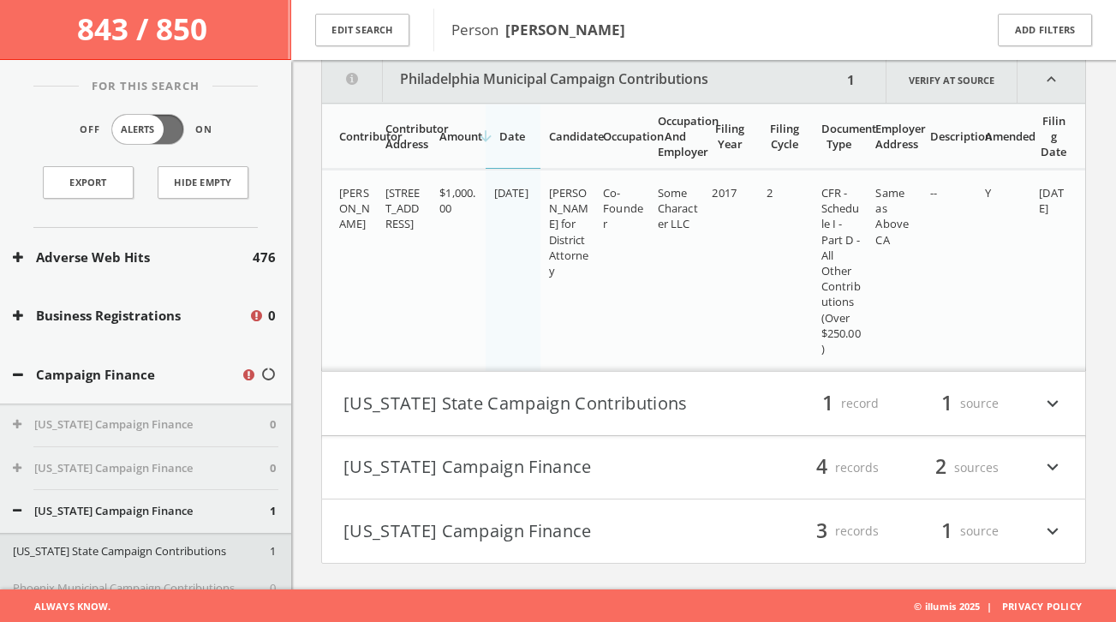
scroll to position [738, 0]
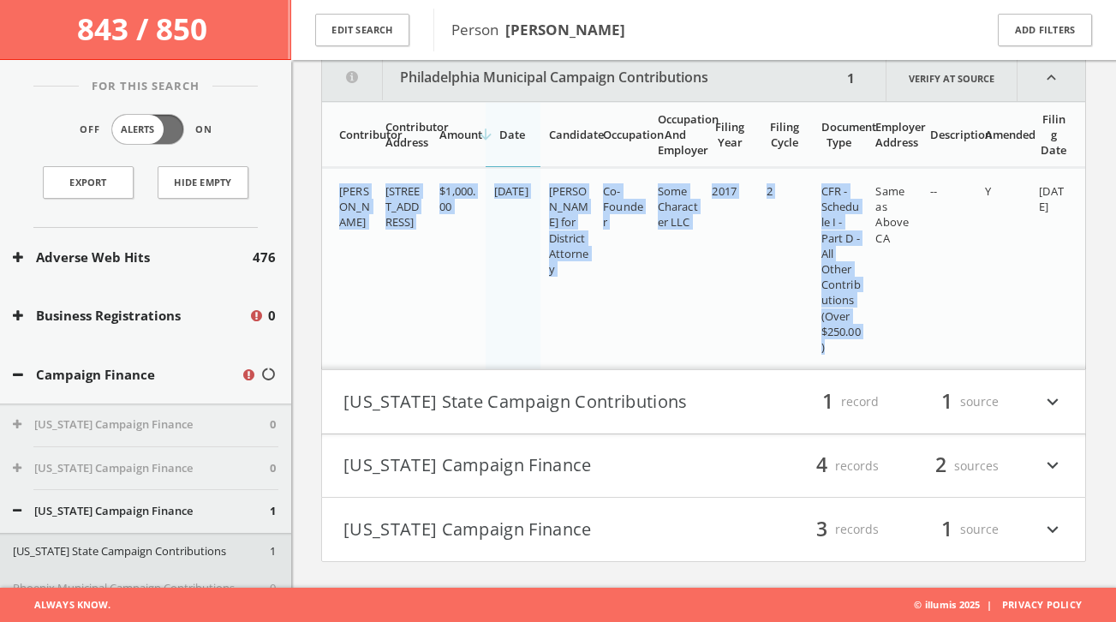
drag, startPoint x: 331, startPoint y: 191, endPoint x: 841, endPoint y: 351, distance: 534.1
click at [842, 351] on tr "[PERSON_NAME] [STREET_ADDRESS] $1,000.00 [DATE] [PERSON_NAME] for District Atto…" at bounding box center [703, 269] width 763 height 201
copy tr "[PERSON_NAME] [STREET_ADDRESS] $1,000.00 [DATE] [PERSON_NAME] for District Atto…"
click at [985, 77] on link "Verify at source" at bounding box center [952, 78] width 132 height 46
click at [635, 81] on button "Philadelphia Municipal Campaign Contributions" at bounding box center [582, 78] width 520 height 46
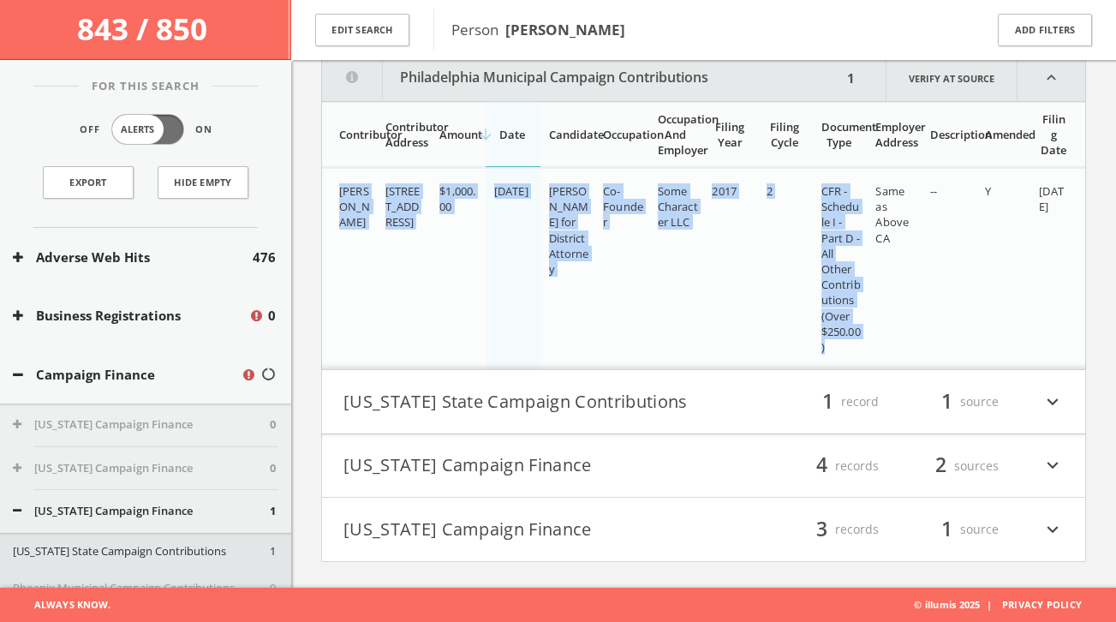
scroll to position [477, 0]
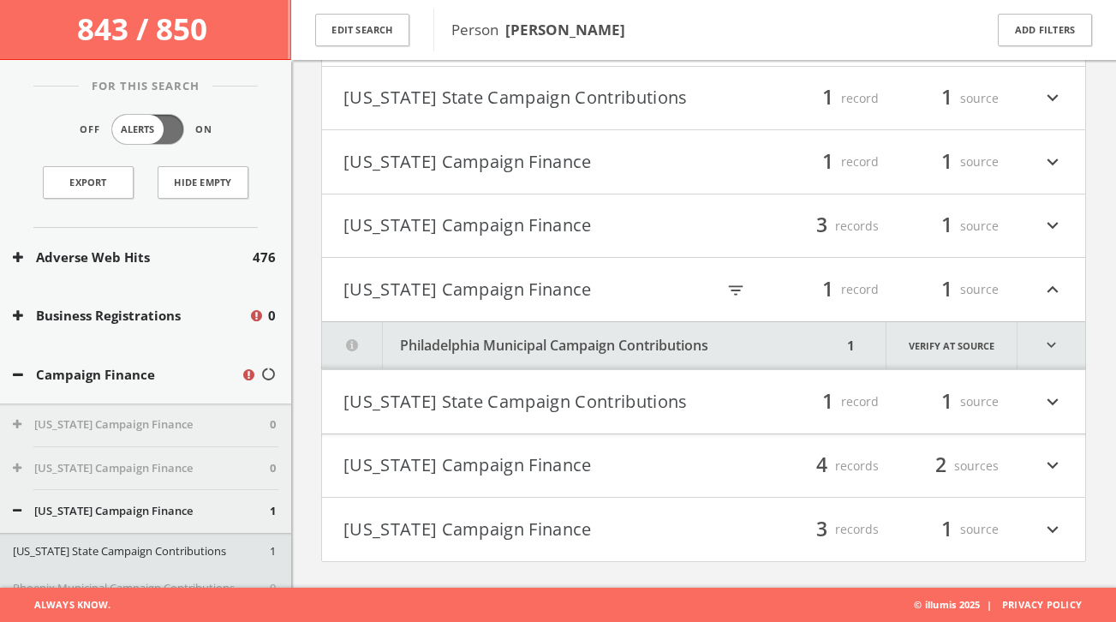
click at [521, 295] on button "[US_STATE] Campaign Finance" at bounding box center [523, 289] width 361 height 29
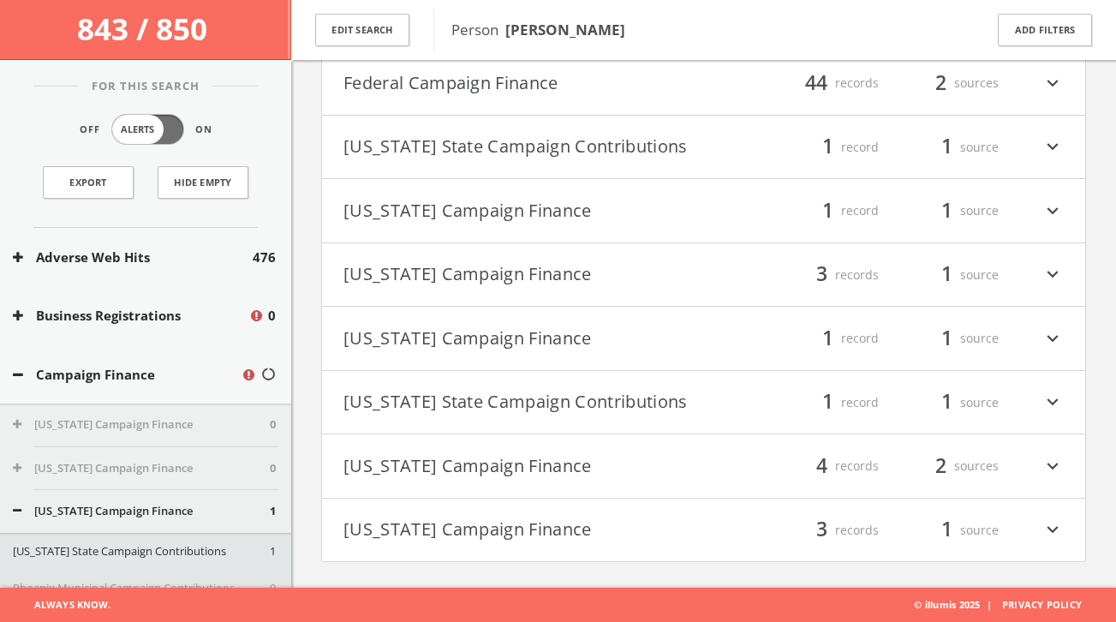
click at [510, 395] on button "[US_STATE] State Campaign Contributions" at bounding box center [523, 402] width 361 height 29
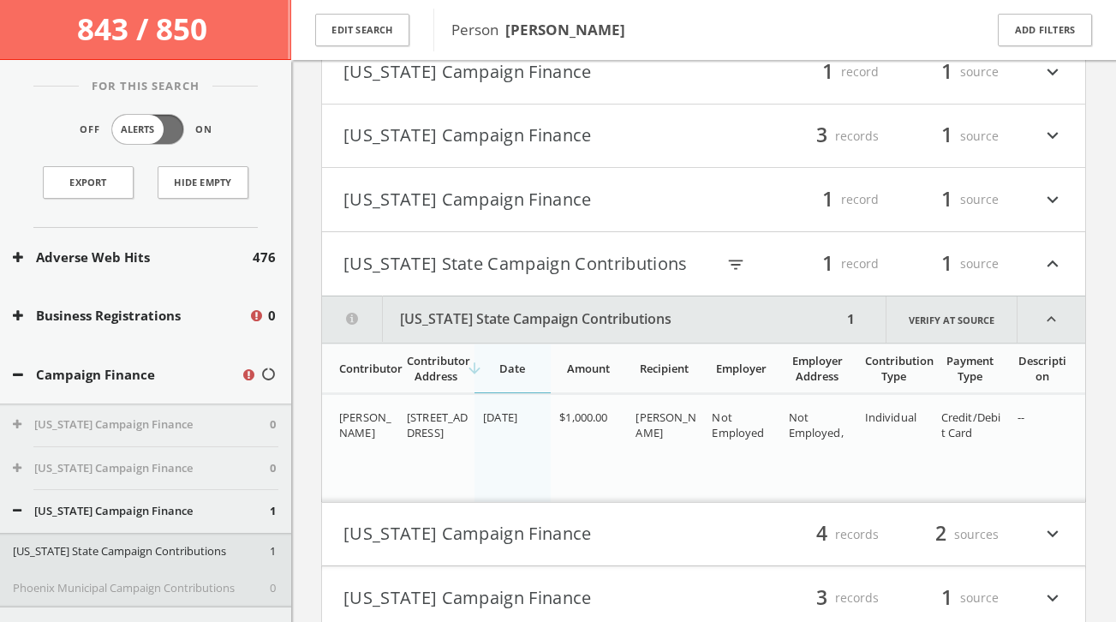
scroll to position [635, 0]
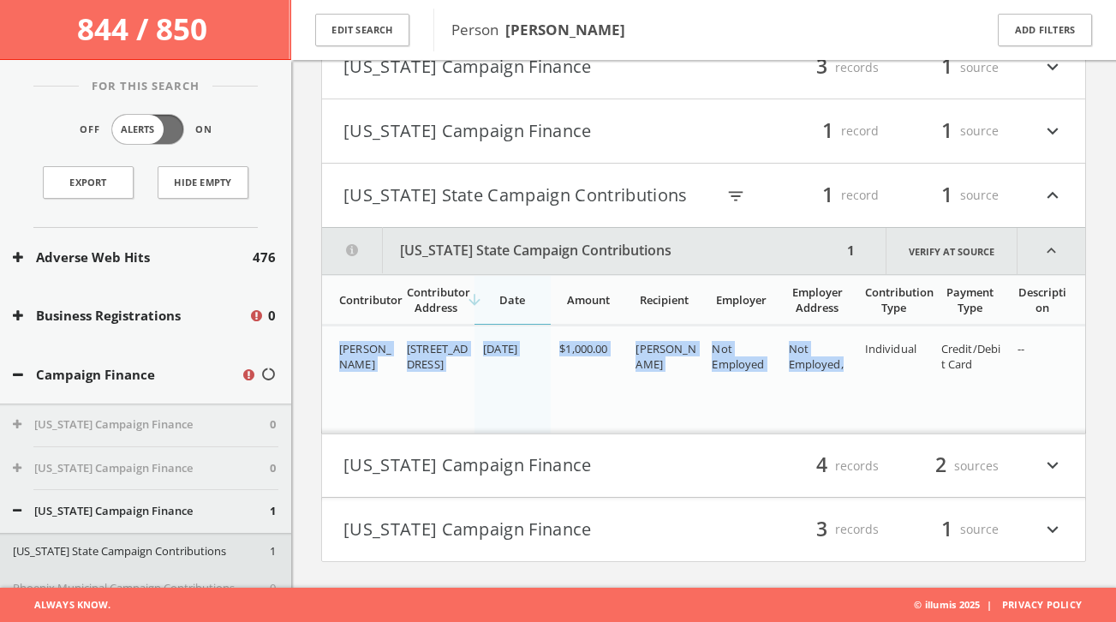
drag, startPoint x: 341, startPoint y: 348, endPoint x: 850, endPoint y: 366, distance: 509.0
click at [850, 366] on tr "[PERSON_NAME] [STREET_ADDRESS] [DATE] $1,000.00 [PERSON_NAME] Not Employed Not …" at bounding box center [703, 379] width 763 height 108
click at [518, 193] on button "[US_STATE] State Campaign Contributions" at bounding box center [523, 195] width 361 height 29
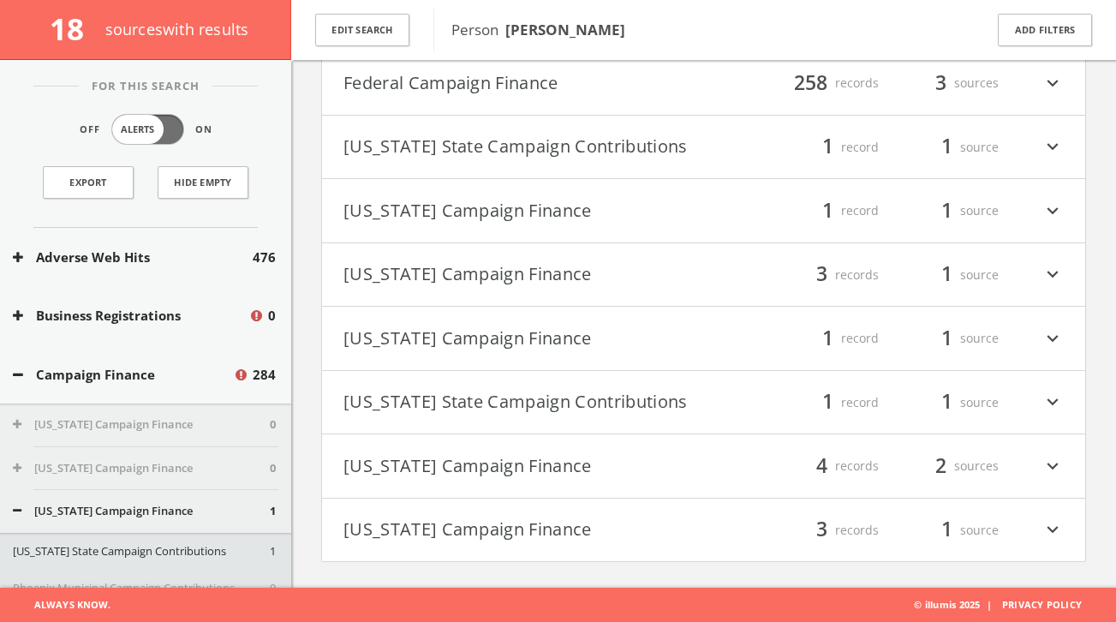
click at [458, 468] on button "[US_STATE] Campaign Finance" at bounding box center [523, 465] width 361 height 29
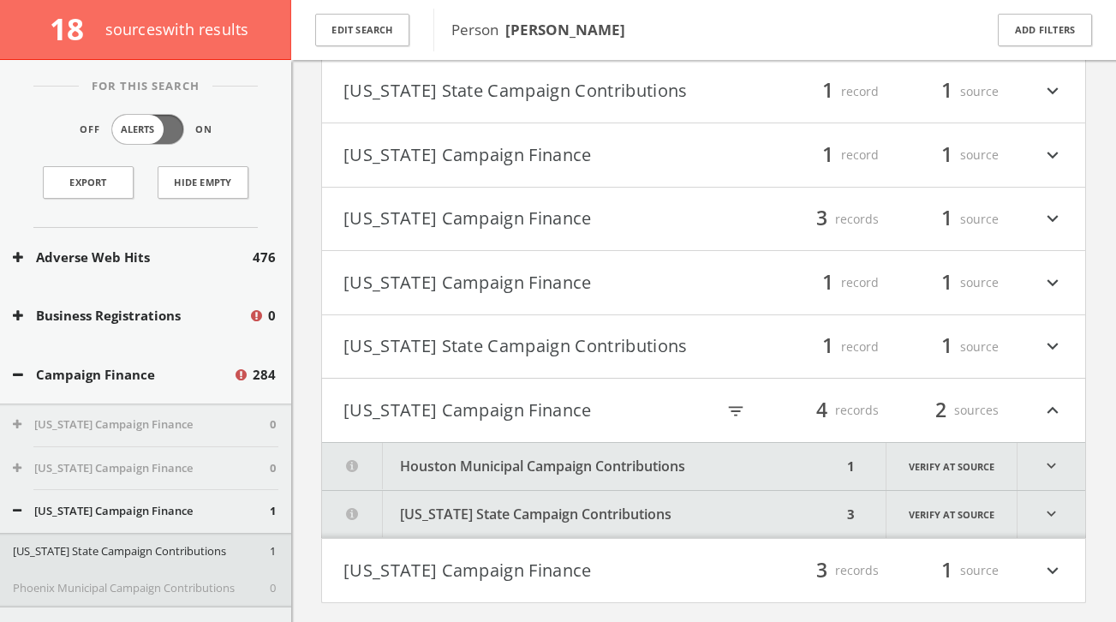
scroll to position [525, 0]
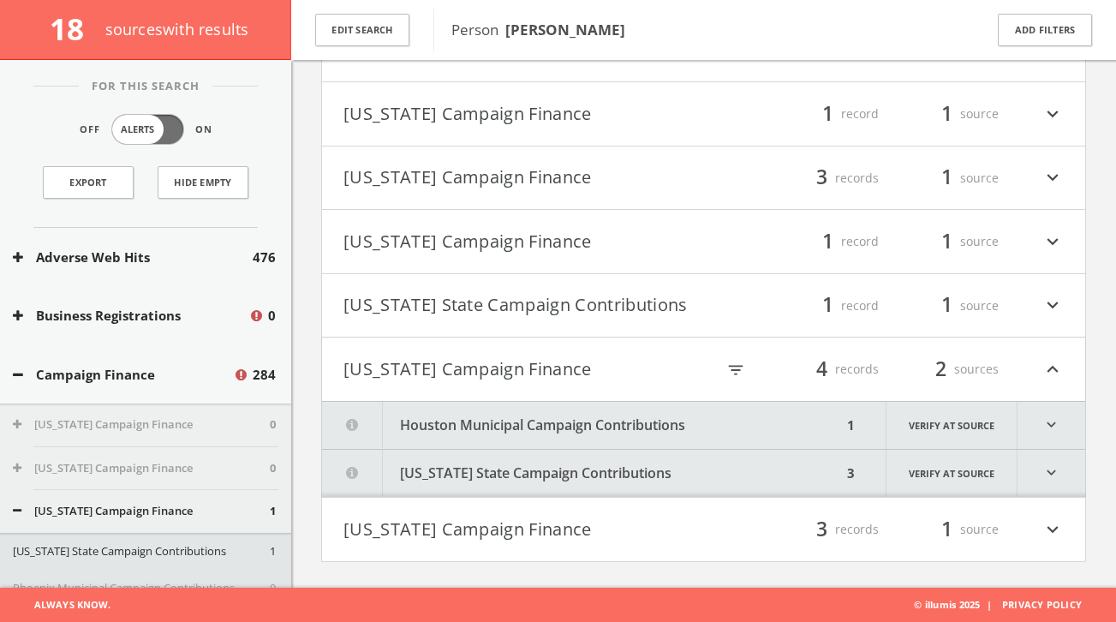
click at [641, 428] on button "Houston Municipal Campaign Contributions" at bounding box center [582, 425] width 520 height 47
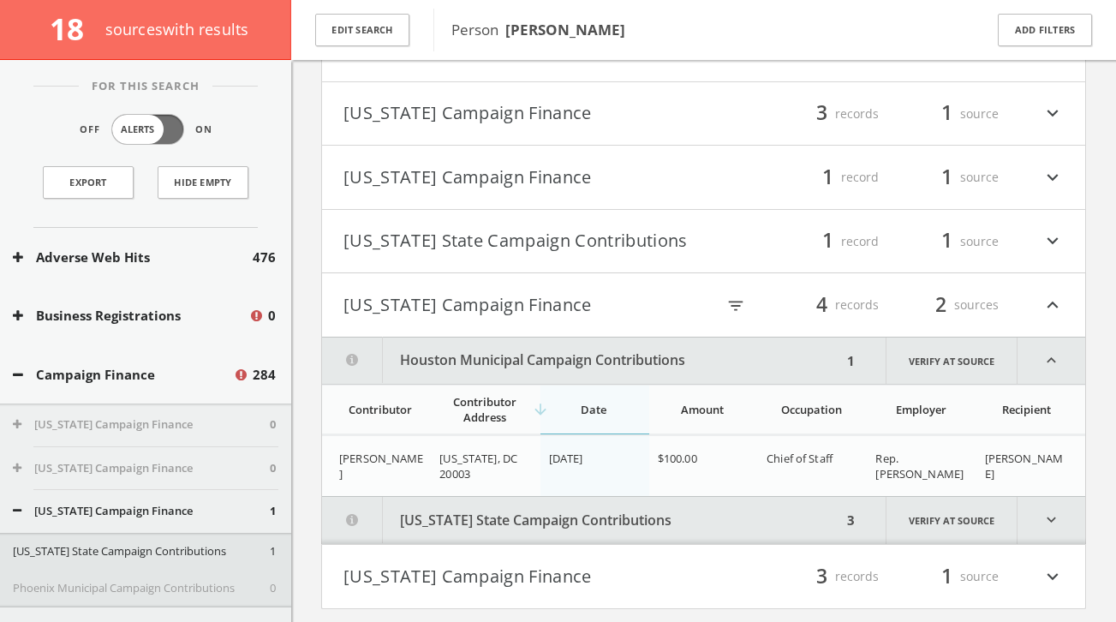
scroll to position [636, 0]
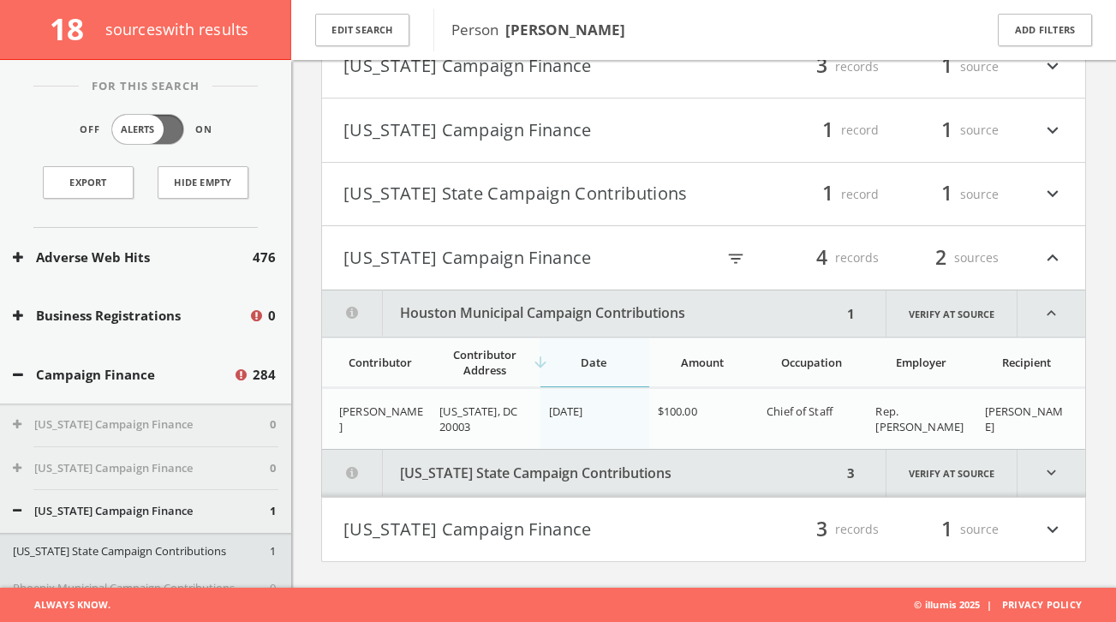
drag, startPoint x: 333, startPoint y: 409, endPoint x: 1057, endPoint y: 425, distance: 723.8
click at [1054, 425] on tr "[PERSON_NAME] [US_STATE], [GEOGRAPHIC_DATA] 20003 [DATE] $100.00 Chief of Staff…" at bounding box center [703, 419] width 763 height 61
click at [698, 468] on button "[US_STATE] State Campaign Contributions" at bounding box center [582, 473] width 520 height 47
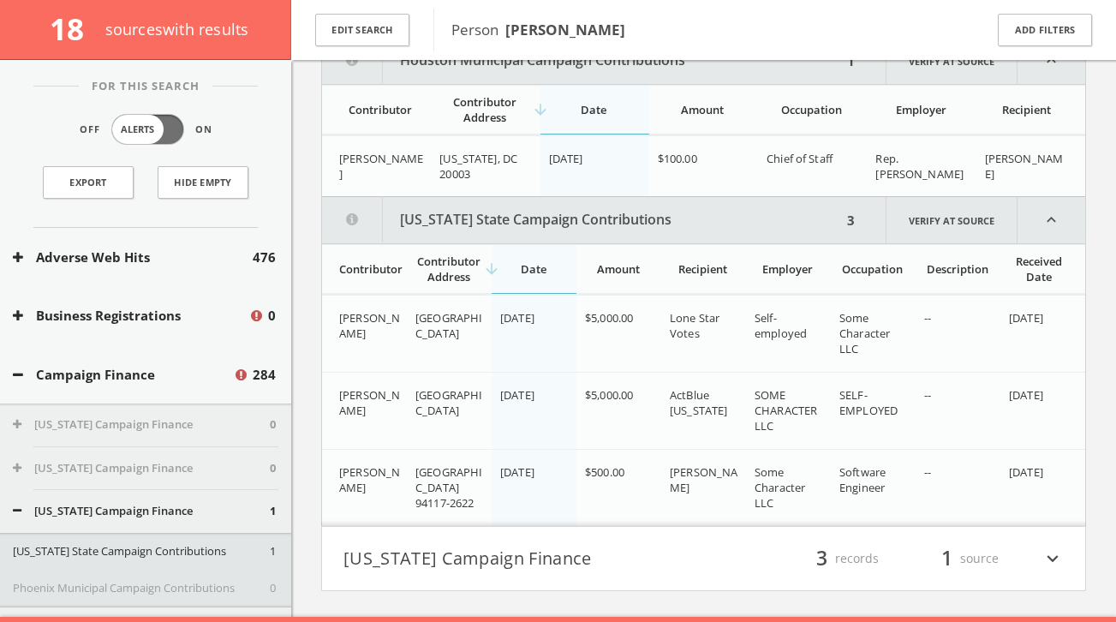
scroll to position [918, 0]
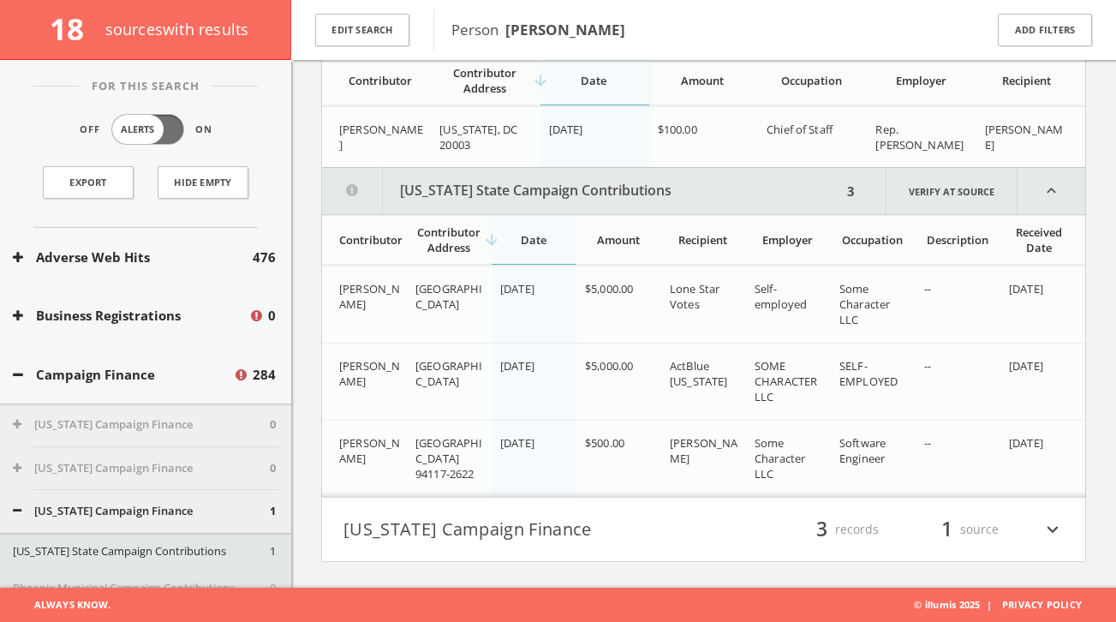
drag, startPoint x: 335, startPoint y: 287, endPoint x: 1056, endPoint y: 456, distance: 740.6
click at [1056, 456] on div "[PERSON_NAME] [GEOGRAPHIC_DATA] 94117 [DATE] $5,000.00 Lone Star Votes Self-emp…" at bounding box center [703, 380] width 763 height 231
click at [537, 188] on button "[US_STATE] State Campaign Contributions" at bounding box center [582, 191] width 520 height 46
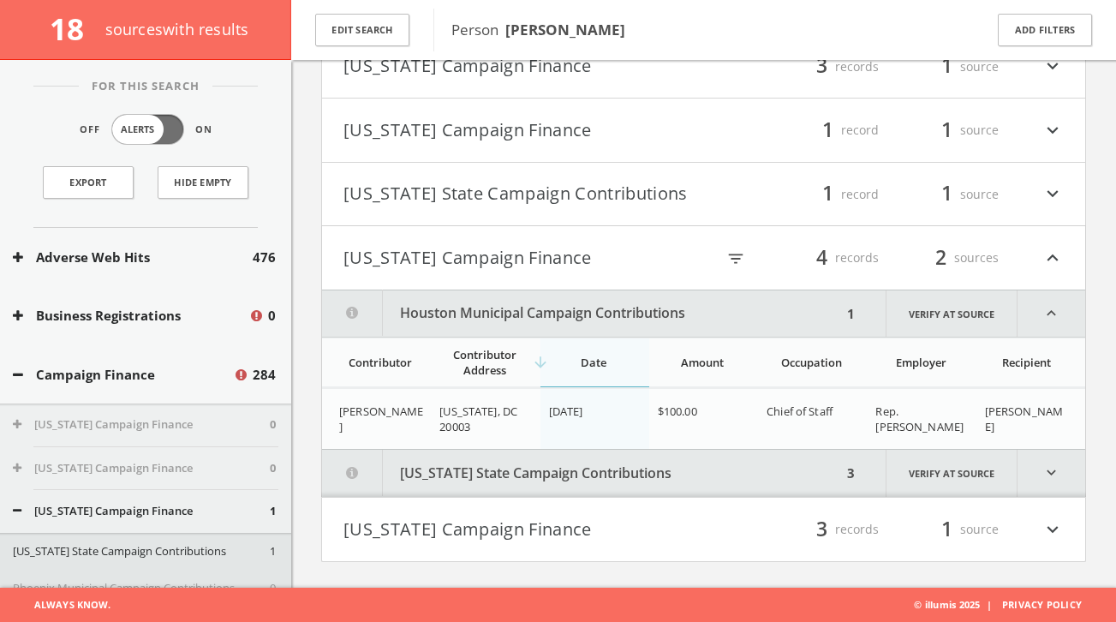
click at [480, 259] on button "[US_STATE] Campaign Finance" at bounding box center [523, 257] width 361 height 29
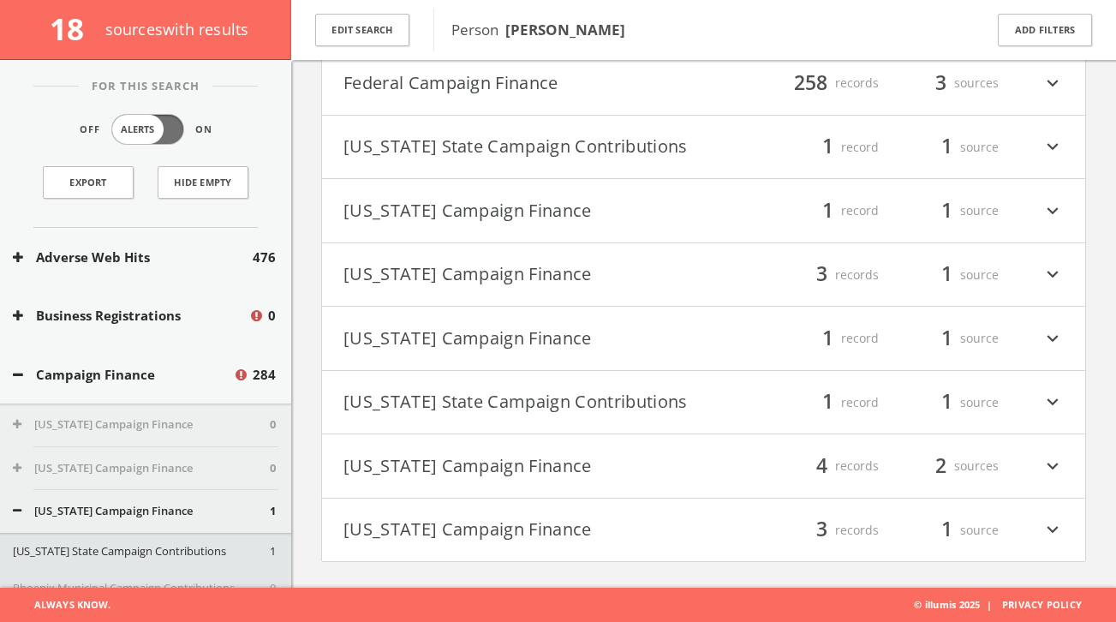
click at [454, 527] on button "[US_STATE] Campaign Finance" at bounding box center [523, 530] width 361 height 29
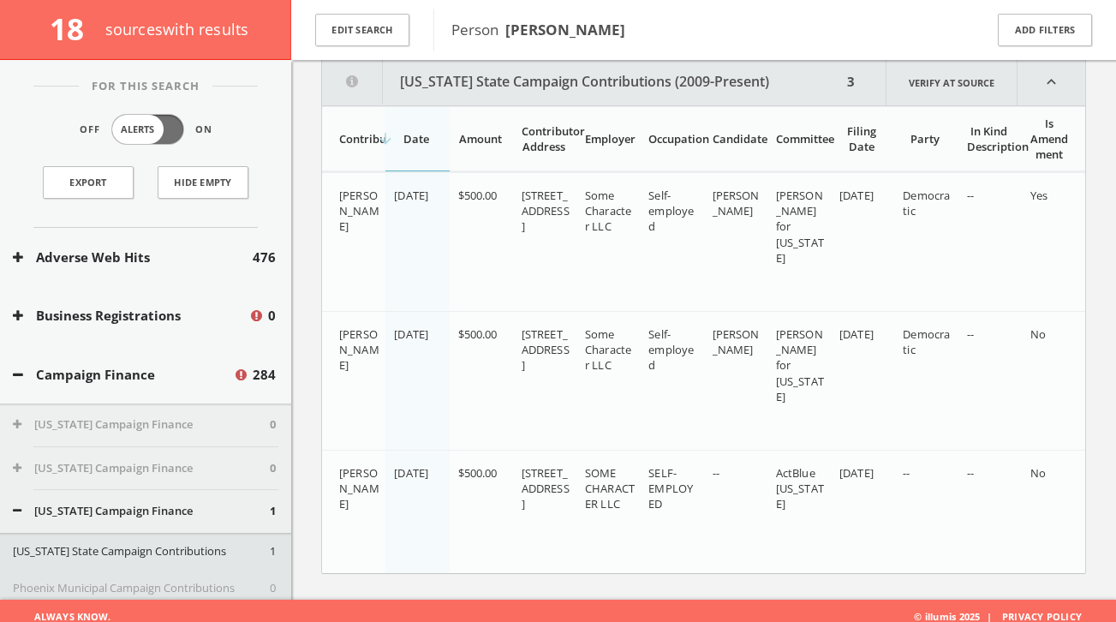
scroll to position [930, 0]
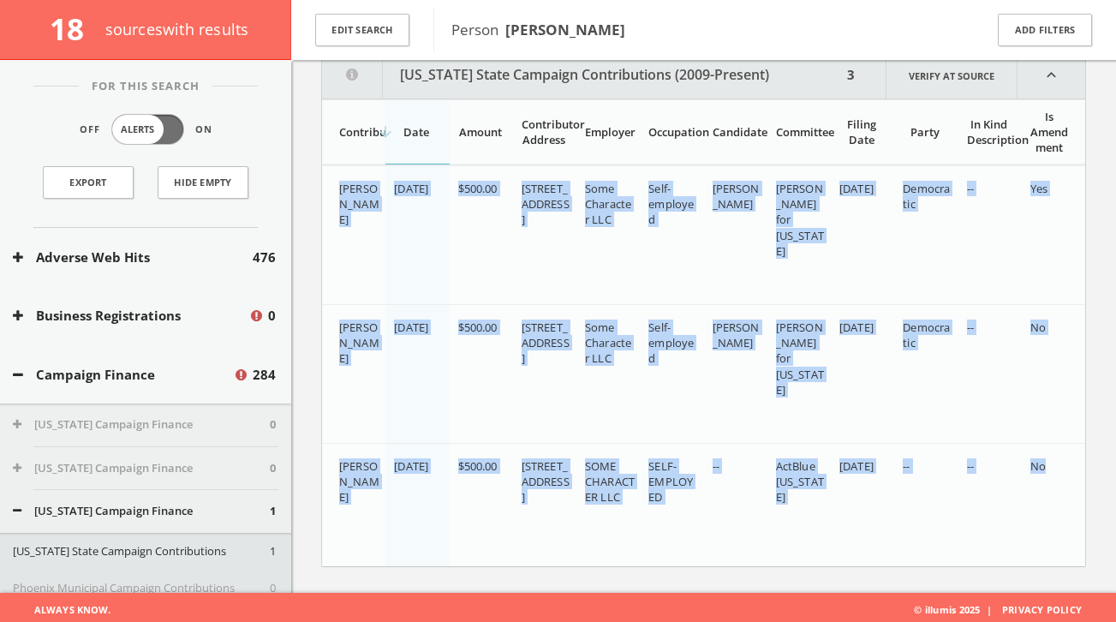
drag, startPoint x: 335, startPoint y: 194, endPoint x: 1051, endPoint y: 481, distance: 771.3
click at [1051, 481] on div "[PERSON_NAME] [DATE] $500.00 [STREET_ADDRESS] Some Character LLC Self-employed …" at bounding box center [703, 365] width 763 height 401
